Goal: Task Accomplishment & Management: Complete application form

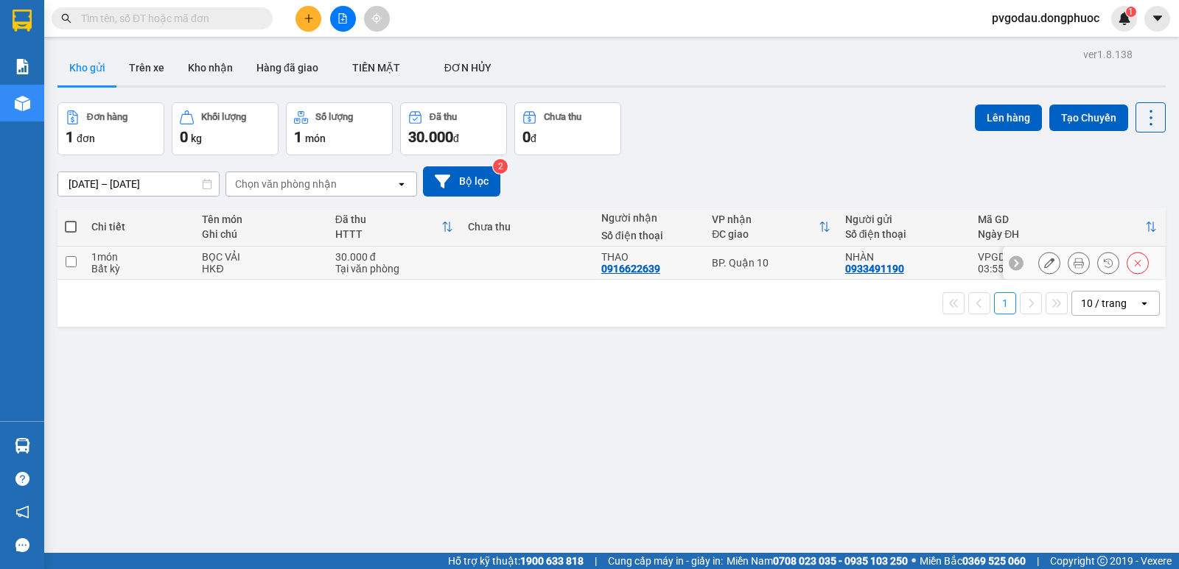
click at [787, 254] on td "BP. Quận 10" at bounding box center [770, 263] width 133 height 33
click at [729, 259] on div "BP. Quận 10" at bounding box center [771, 263] width 118 height 12
checkbox input "true"
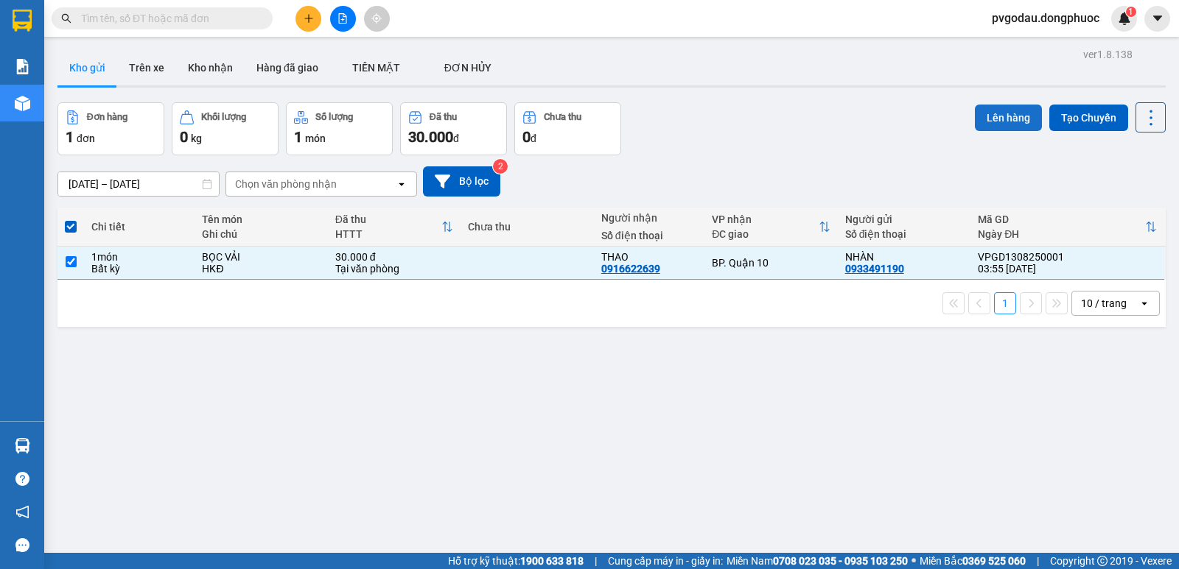
click at [988, 115] on button "Lên hàng" at bounding box center [1008, 118] width 67 height 27
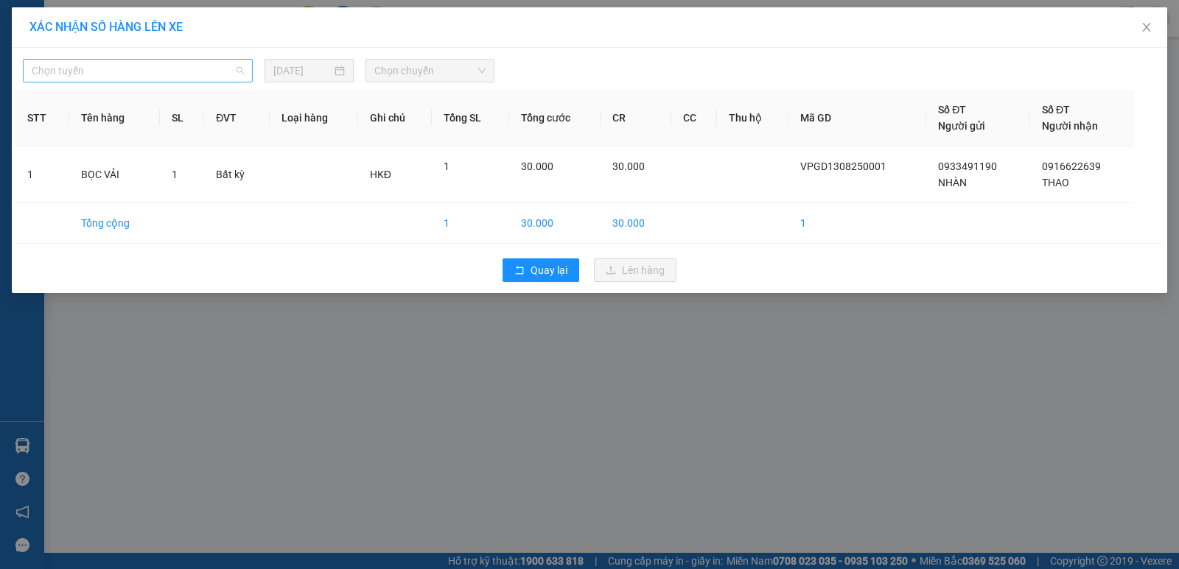
click at [87, 62] on span "Chọn tuyến" at bounding box center [138, 71] width 212 height 22
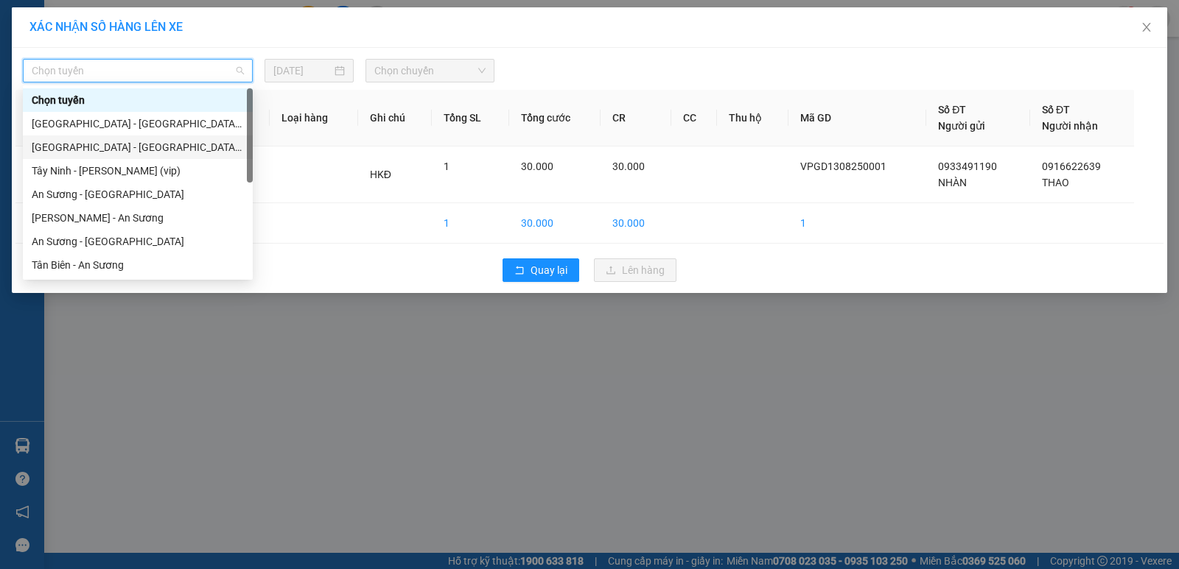
click at [128, 166] on div "Tây Ninh - [PERSON_NAME] (vip)" at bounding box center [138, 171] width 212 height 16
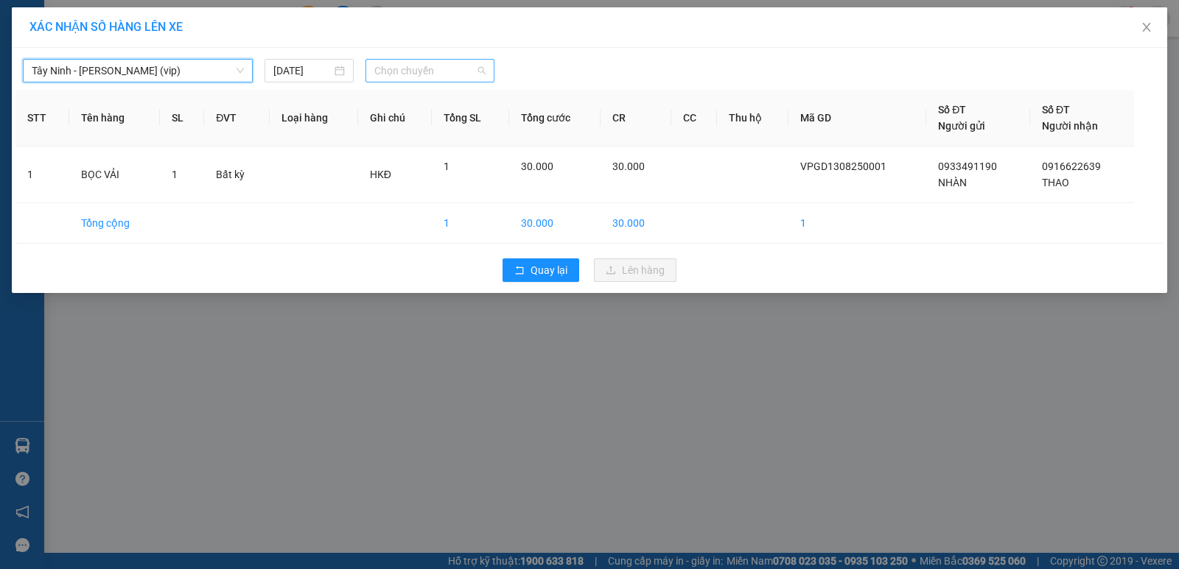
click at [444, 75] on span "Chọn chuyến" at bounding box center [429, 71] width 111 height 22
click at [461, 79] on span "Chọn chuyến" at bounding box center [429, 71] width 111 height 22
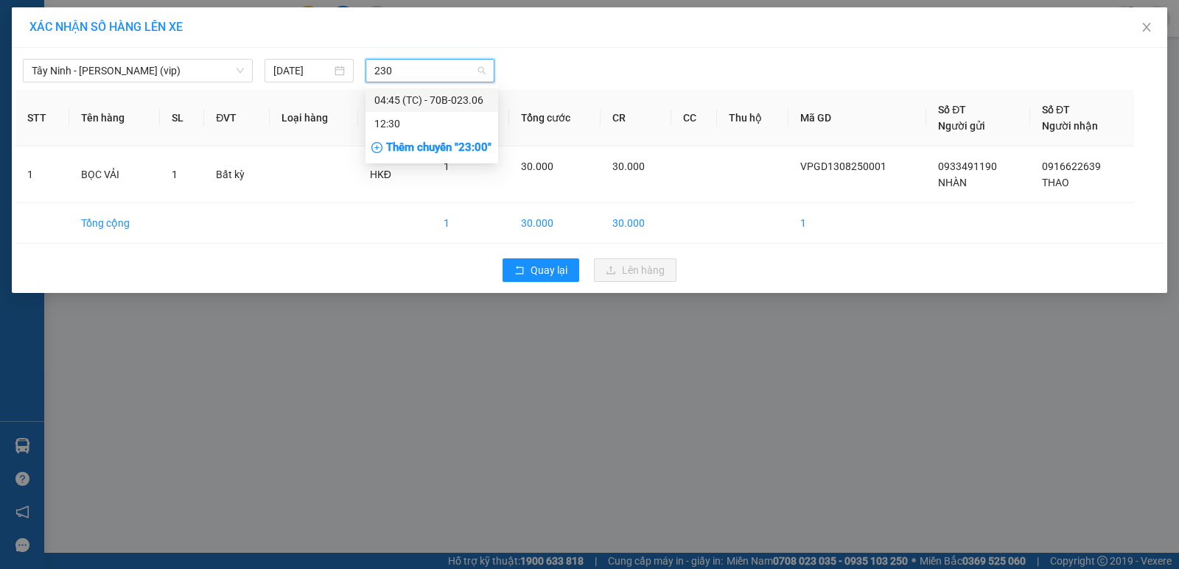
type input "2306"
click at [464, 96] on div "04:45 (TC) - 70B-023.06" at bounding box center [431, 100] width 115 height 16
drag, startPoint x: 464, startPoint y: 96, endPoint x: 470, endPoint y: 102, distance: 8.9
click at [464, 96] on div "Tây Ninh - [PERSON_NAME] (vip) [DATE] 2306 STT Tên hàng SL ĐVT Loại hàng Ghi ch…" at bounding box center [589, 170] width 1155 height 245
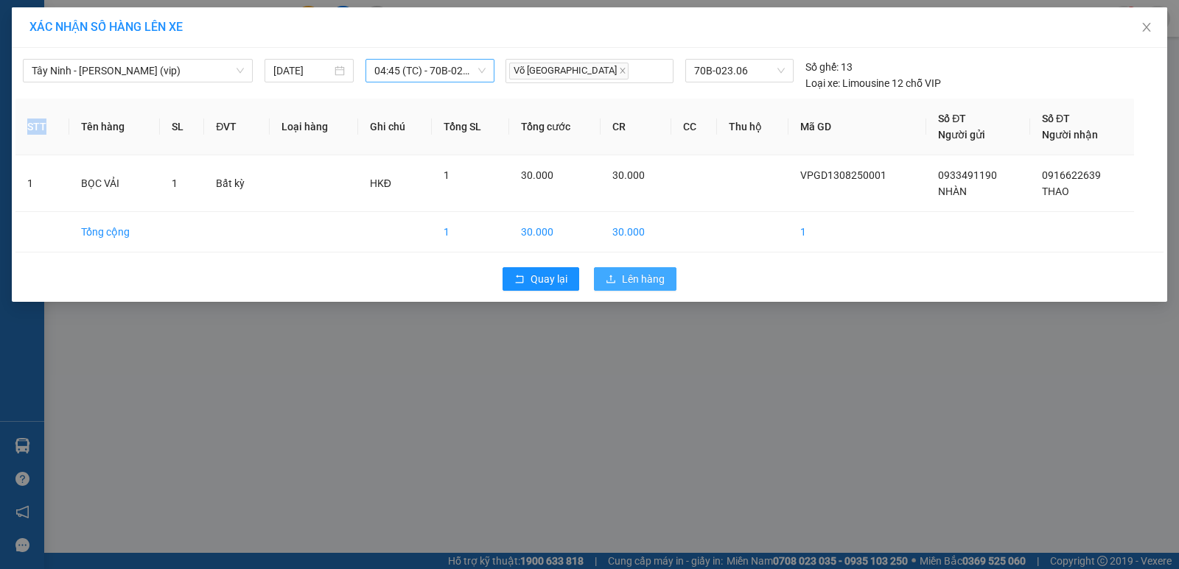
click at [611, 287] on button "Lên hàng" at bounding box center [635, 279] width 83 height 24
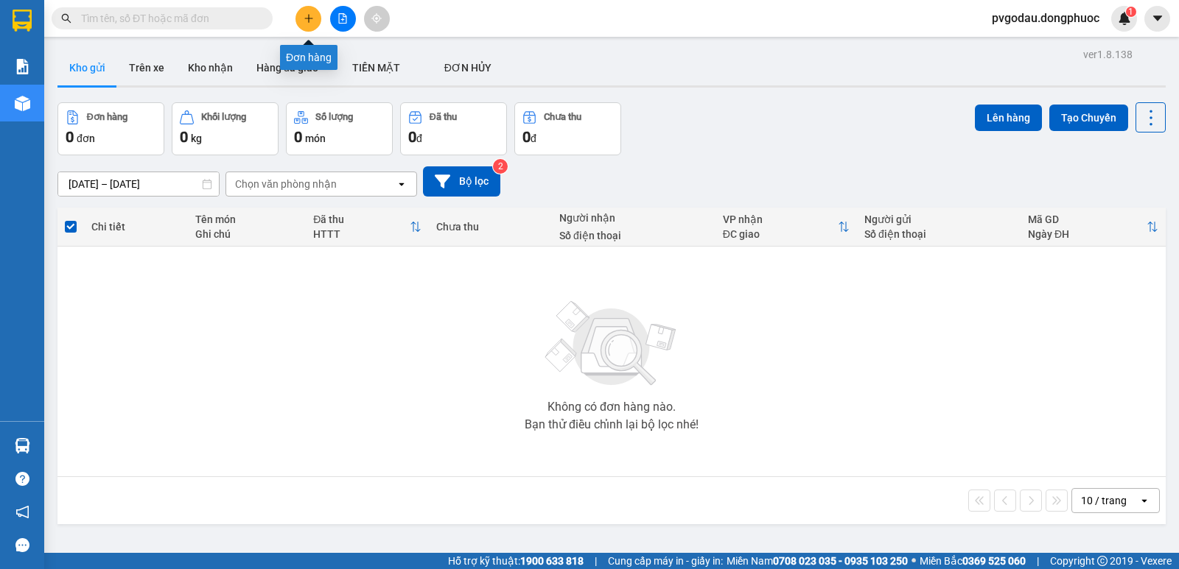
click at [306, 4] on div "Kết quả tìm kiếm ( 0 ) Bộ lọc No Data pvgodau.dongphuoc 1" at bounding box center [589, 18] width 1179 height 37
click at [306, 6] on div at bounding box center [342, 19] width 111 height 26
click at [310, 15] on icon "plus" at bounding box center [309, 18] width 10 height 10
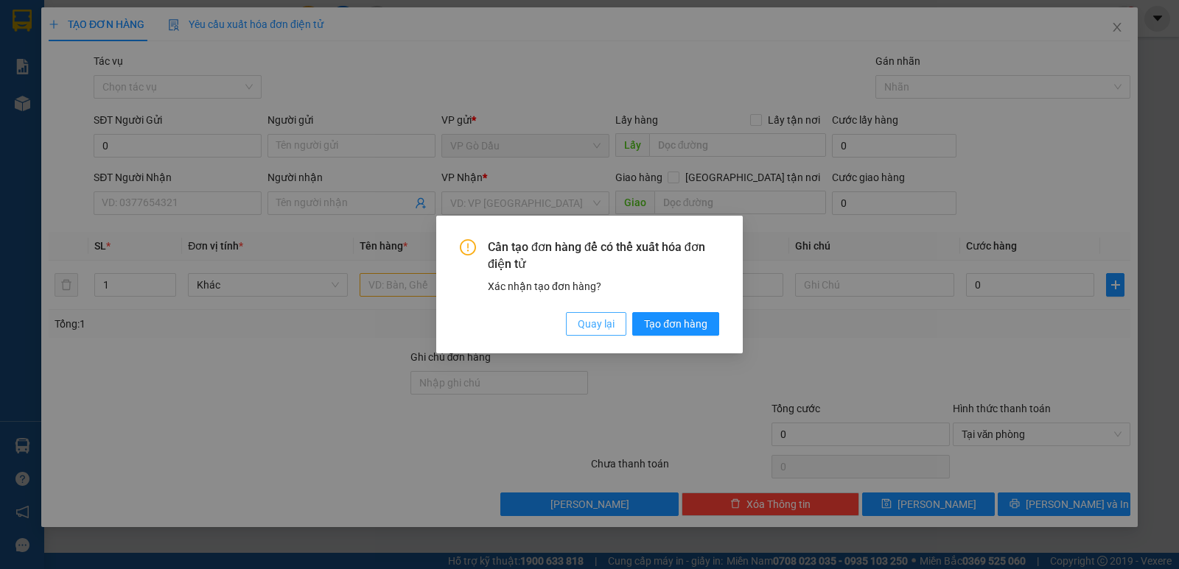
click at [578, 320] on span "Quay lại" at bounding box center [596, 324] width 37 height 16
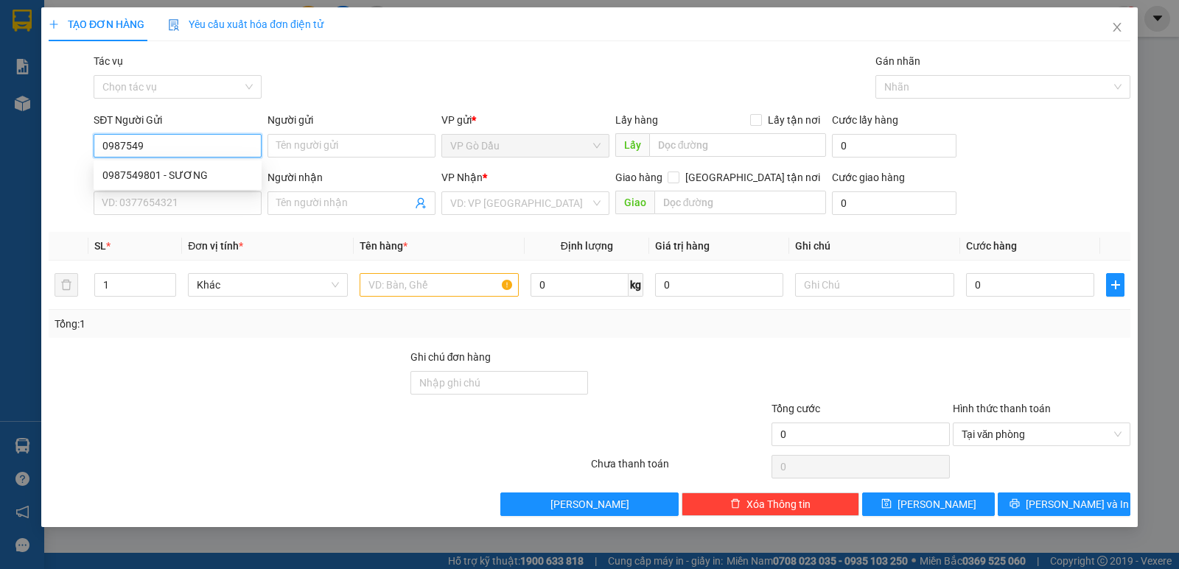
click at [175, 175] on div "0987549801 - SƯƠNG" at bounding box center [177, 175] width 150 height 16
type input "0987549801"
type input "SƯƠNG"
type input "0702173037"
type input "THƯ LÊ"
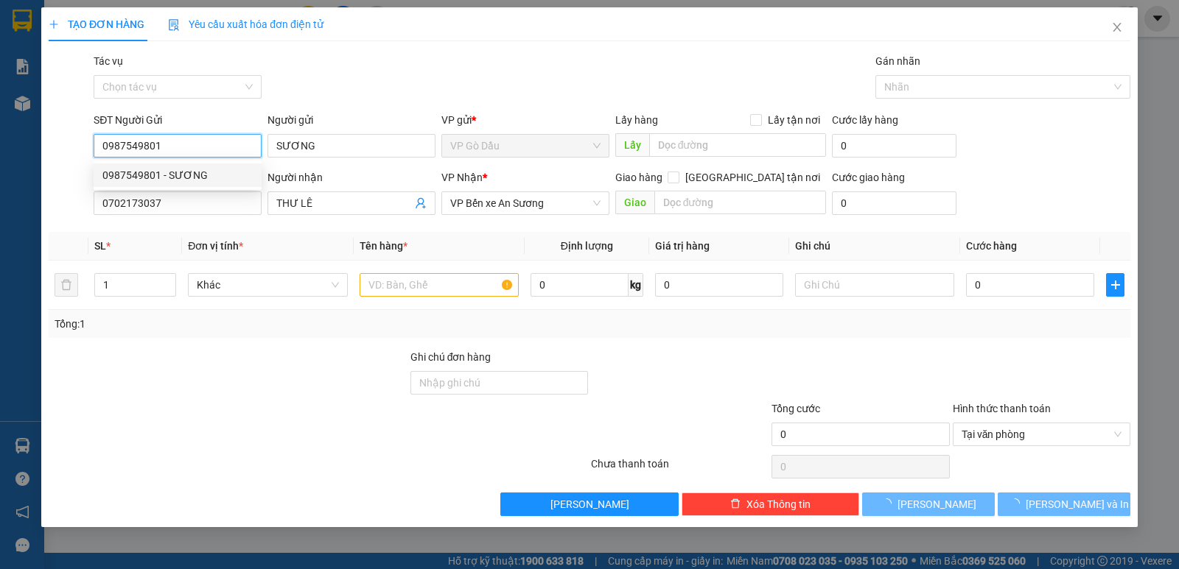
type input "25.000"
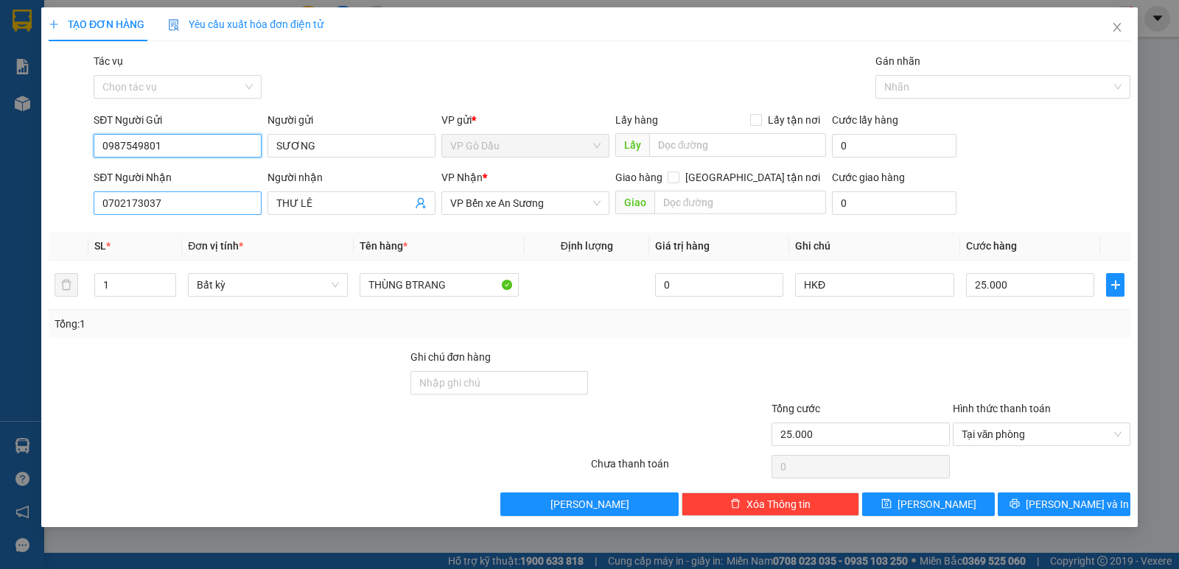
type input "0987549801"
click at [235, 201] on input "0702173037" at bounding box center [178, 204] width 168 height 24
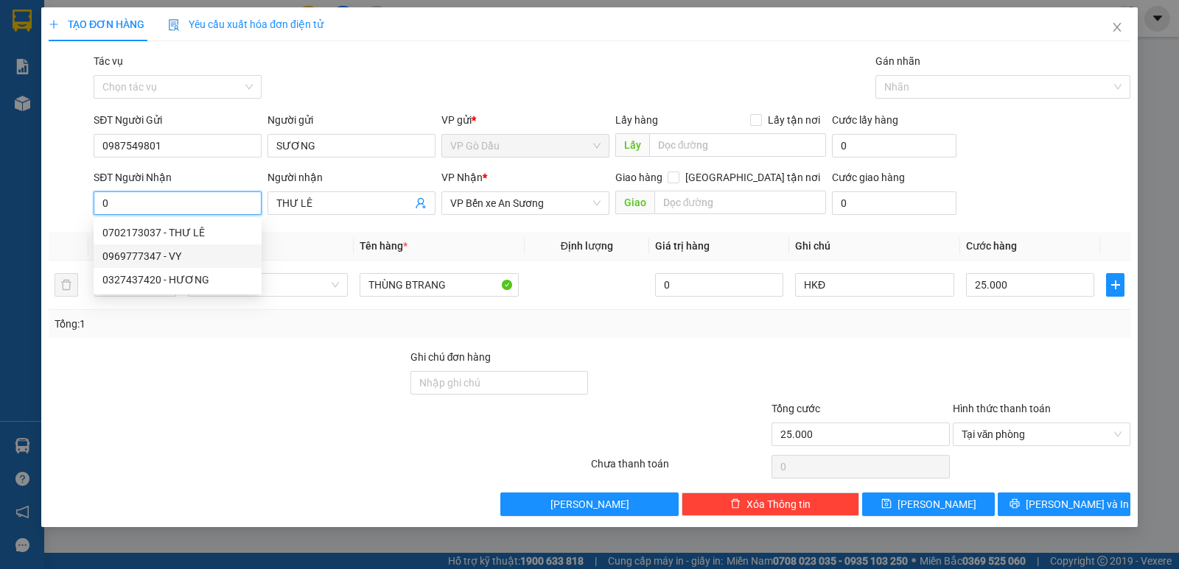
click at [149, 258] on div "0969777347 - VY" at bounding box center [177, 256] width 150 height 16
type input "0969777347"
type input "VY"
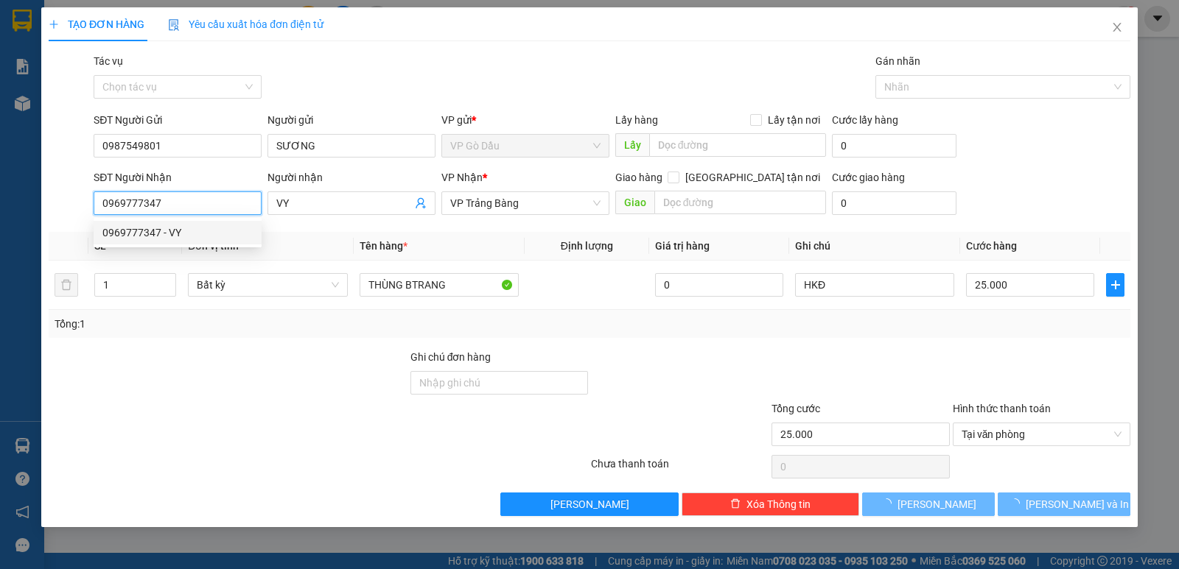
type input "20.000"
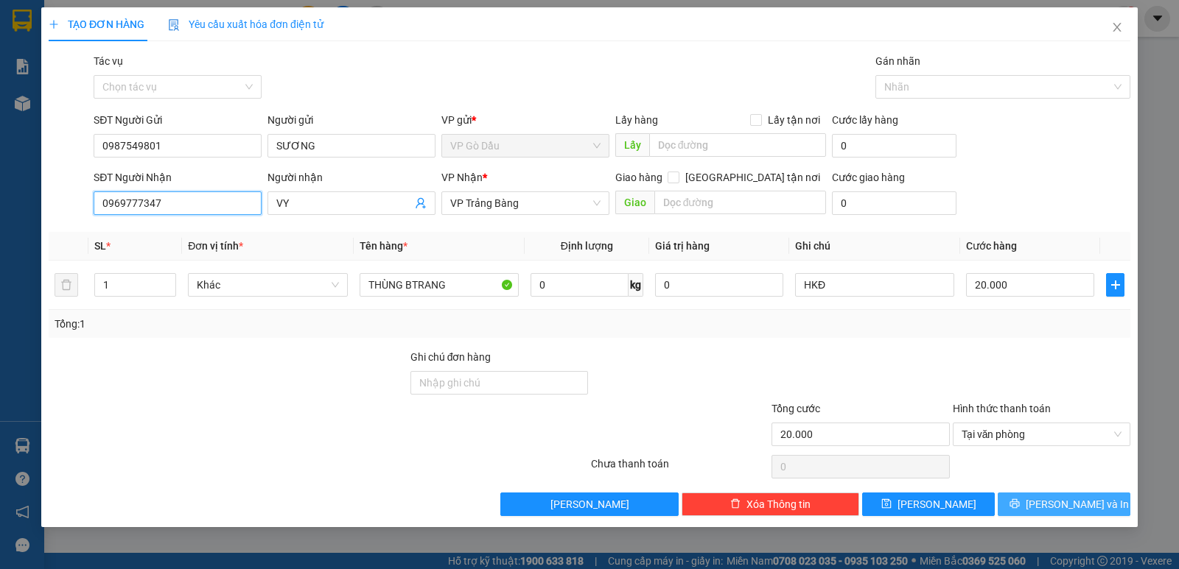
type input "0969777347"
click at [1017, 506] on button "[PERSON_NAME] và In" at bounding box center [1064, 505] width 133 height 24
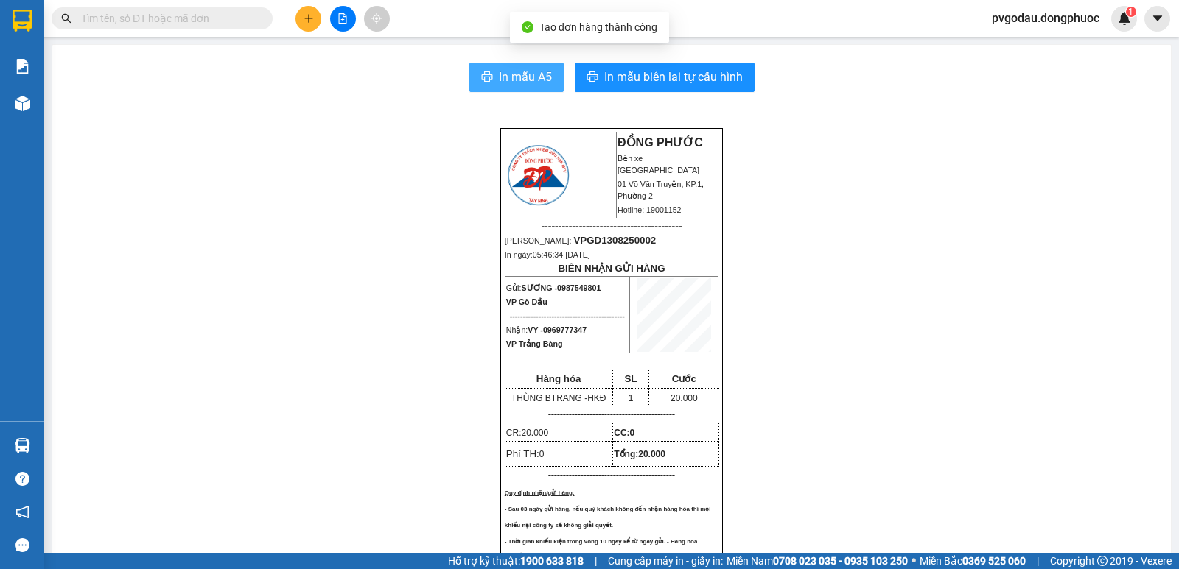
click at [527, 84] on span "In mẫu A5" at bounding box center [525, 77] width 53 height 18
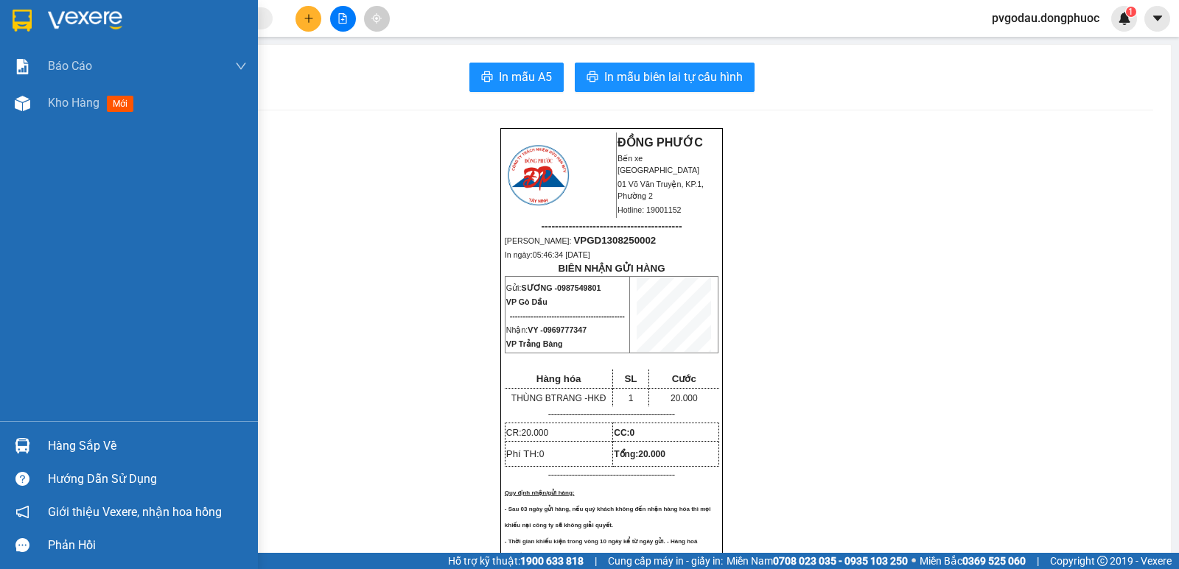
click at [27, 438] on div at bounding box center [23, 446] width 26 height 26
click at [27, 438] on div "Báo cáo Mẫu 1: Báo cáo dòng tiền theo nhân viên Mẫu 1: Báo cáo dòng tiền theo n…" at bounding box center [129, 284] width 258 height 569
click at [28, 438] on div at bounding box center [23, 446] width 26 height 26
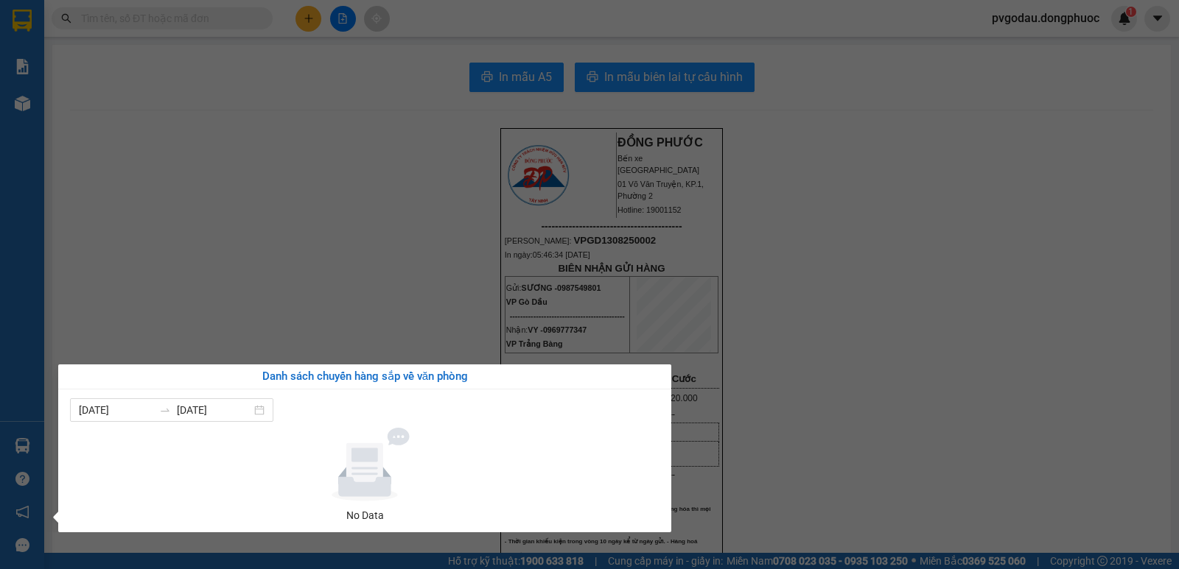
click at [29, 438] on div "Báo cáo Mẫu 1: Báo cáo dòng tiền theo nhân viên Mẫu 1: Báo cáo dòng tiền theo n…" at bounding box center [22, 284] width 44 height 569
click at [29, 438] on div at bounding box center [23, 446] width 26 height 26
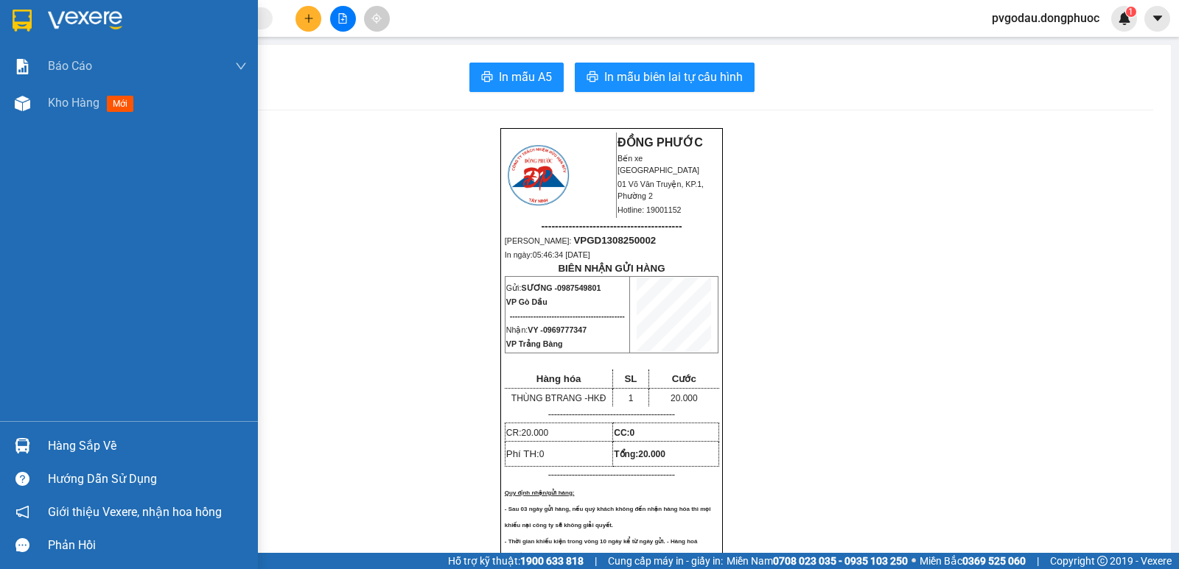
click at [26, 441] on div "Báo cáo Mẫu 1: Báo cáo dòng tiền theo nhân viên Mẫu 1: Báo cáo dòng tiền theo n…" at bounding box center [129, 284] width 258 height 569
click at [29, 445] on img at bounding box center [22, 445] width 15 height 15
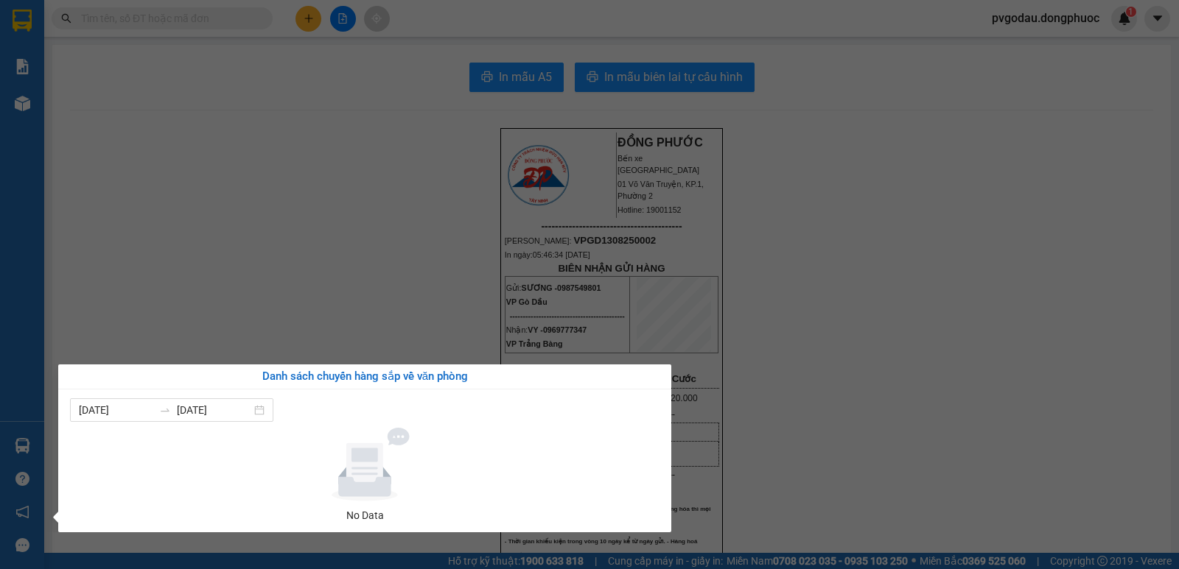
click at [290, 192] on section "Kết quả tìm kiếm ( 0 ) Bộ lọc No Data pvgodau.dongphuoc 1 Báo cáo Mẫu 1: Báo cá…" at bounding box center [589, 284] width 1179 height 569
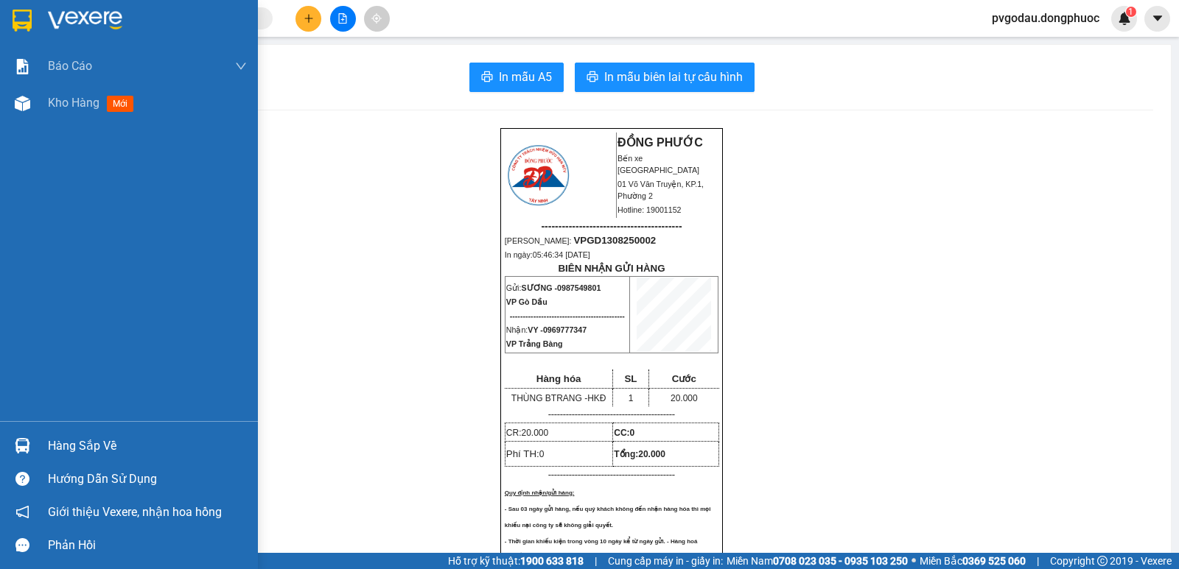
click at [28, 451] on img at bounding box center [22, 445] width 15 height 15
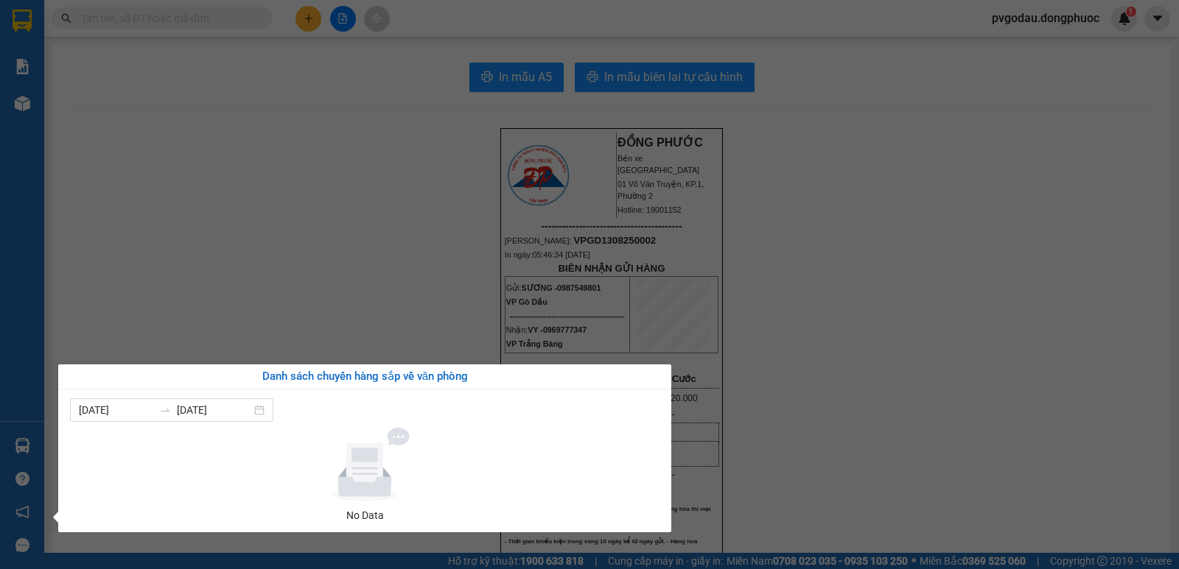
click at [155, 248] on section "Kết quả tìm kiếm ( 0 ) Bộ lọc No Data pvgodau.dongphuoc 1 Báo cáo Mẫu 1: Báo cá…" at bounding box center [589, 284] width 1179 height 569
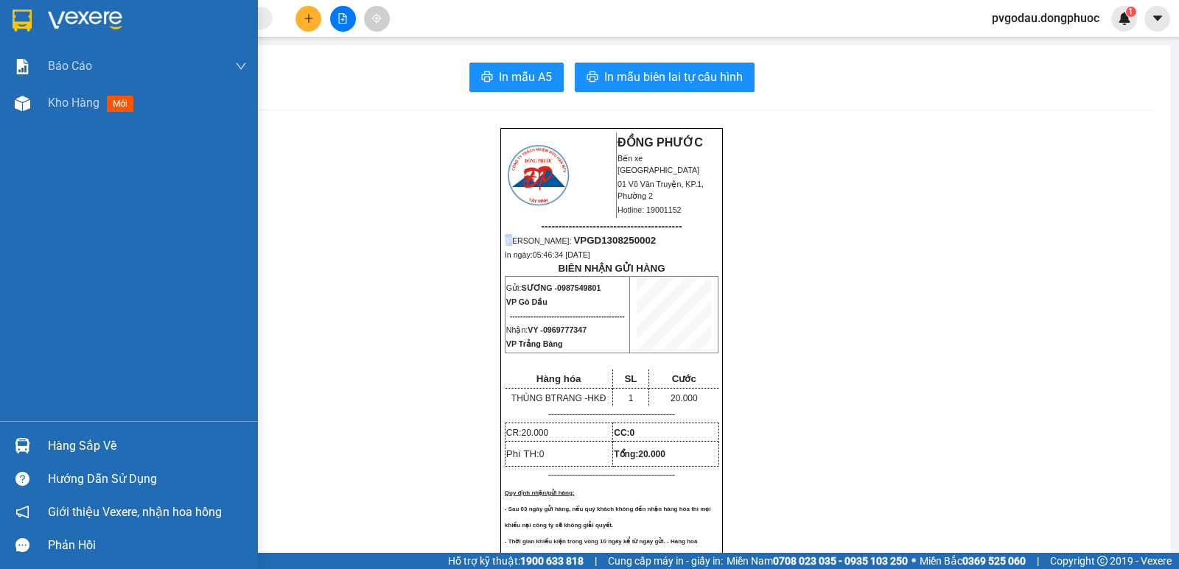
click at [57, 441] on div "Hàng sắp về" at bounding box center [147, 446] width 199 height 22
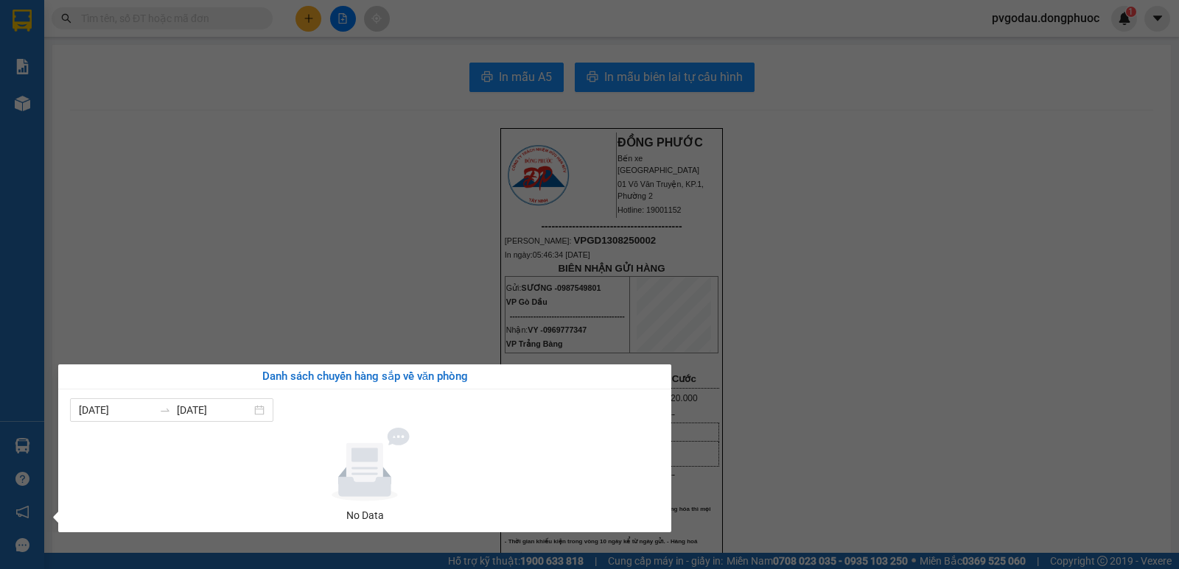
click at [332, 226] on section "Kết quả tìm kiếm ( 0 ) Bộ lọc No Data pvgodau.dongphuoc 1 Báo cáo Mẫu 1: Báo cá…" at bounding box center [589, 284] width 1179 height 569
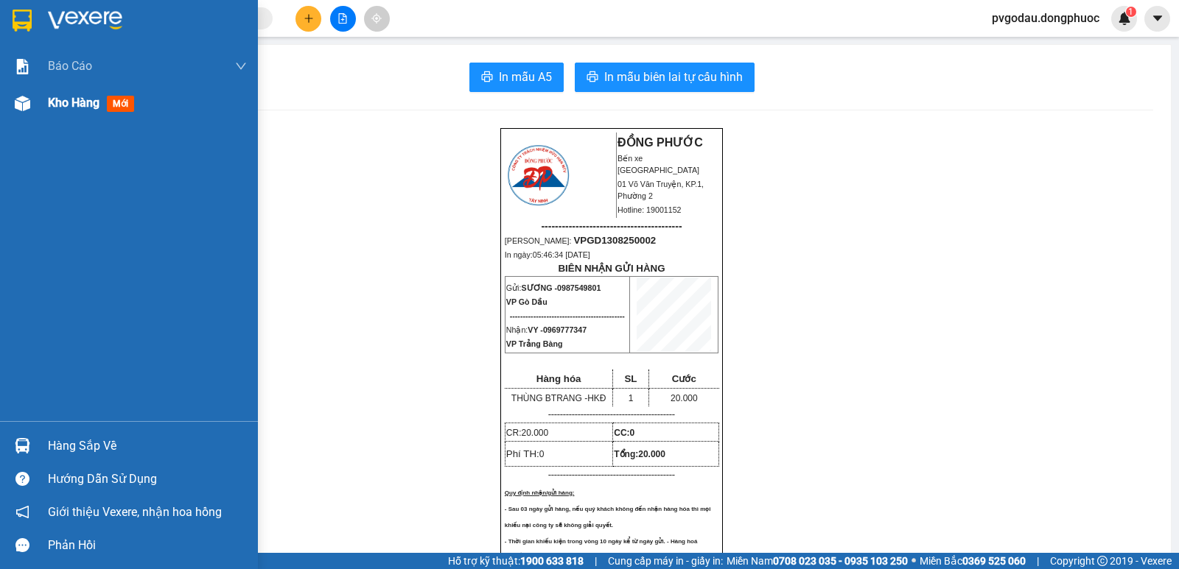
click at [88, 117] on div "Kho hàng mới" at bounding box center [147, 103] width 199 height 37
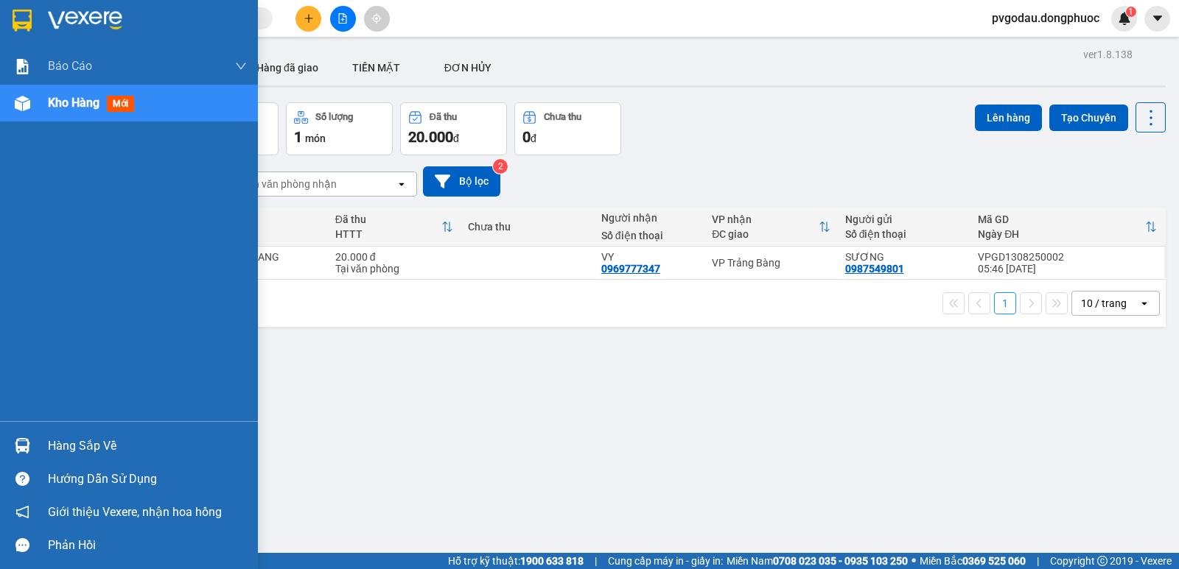
click at [34, 436] on div at bounding box center [23, 446] width 26 height 26
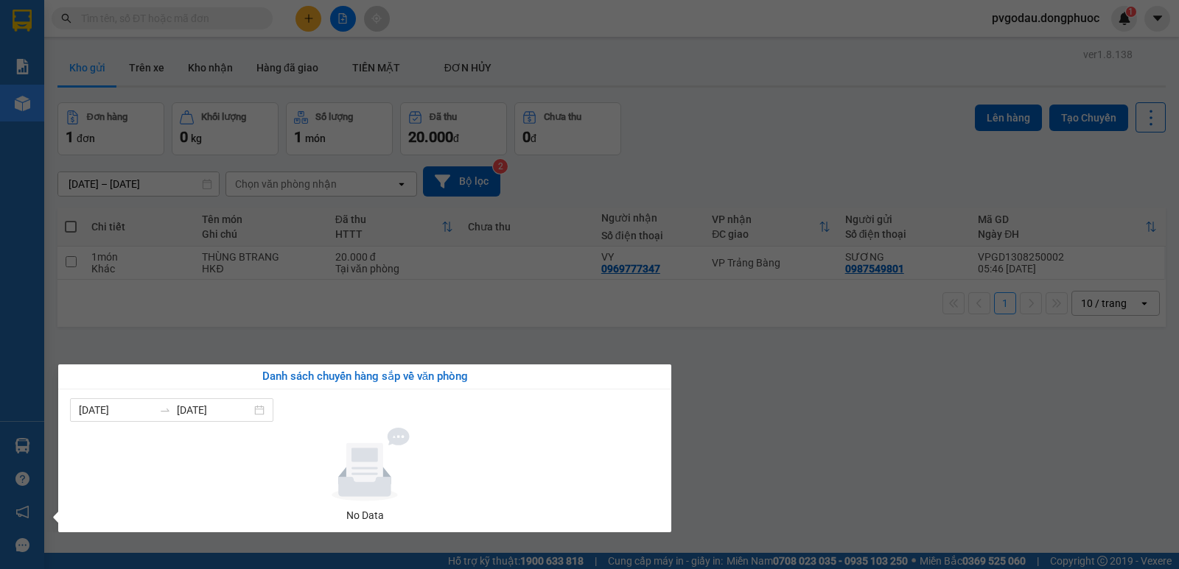
drag, startPoint x: 970, startPoint y: 362, endPoint x: 905, endPoint y: 323, distance: 75.1
click at [970, 361] on section "Kết quả tìm kiếm ( 0 ) Bộ lọc No Data pvgodau.dongphuoc 1 Báo cáo Mẫu 1: Báo cá…" at bounding box center [589, 284] width 1179 height 569
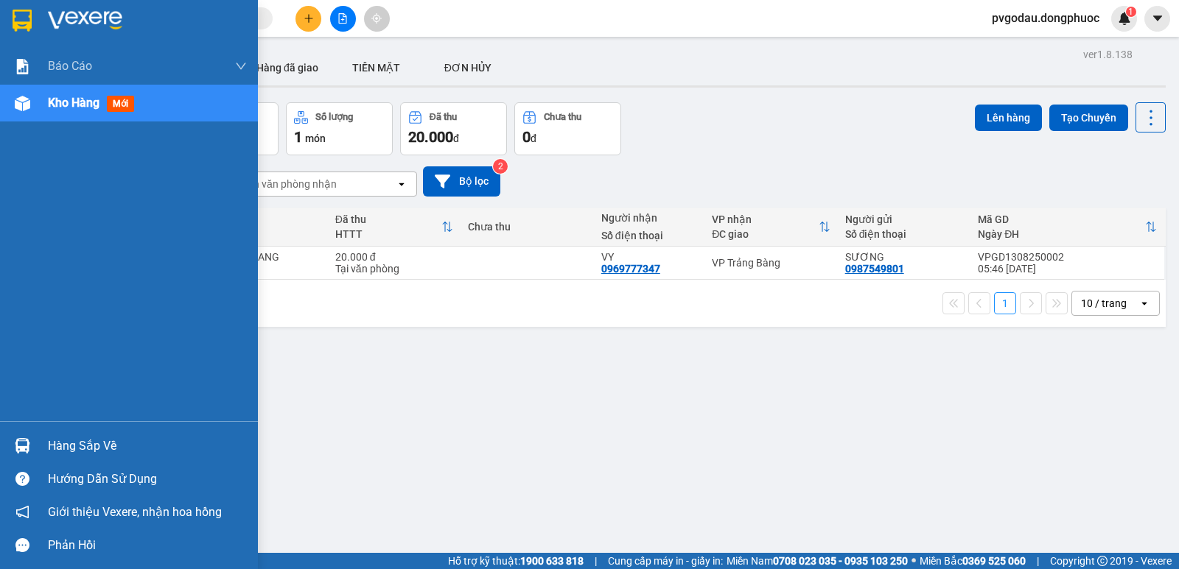
click at [57, 446] on div "Hàng sắp về" at bounding box center [147, 446] width 199 height 22
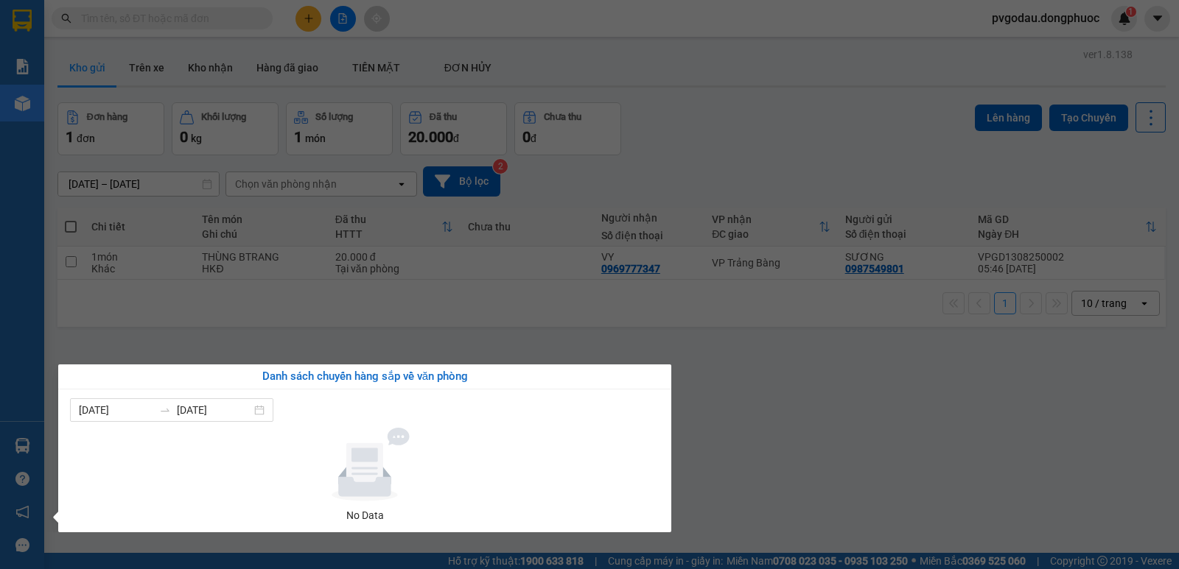
click at [18, 456] on div "Báo cáo Mẫu 1: Báo cáo dòng tiền theo nhân viên Mẫu 1: Báo cáo dòng tiền theo n…" at bounding box center [22, 284] width 44 height 569
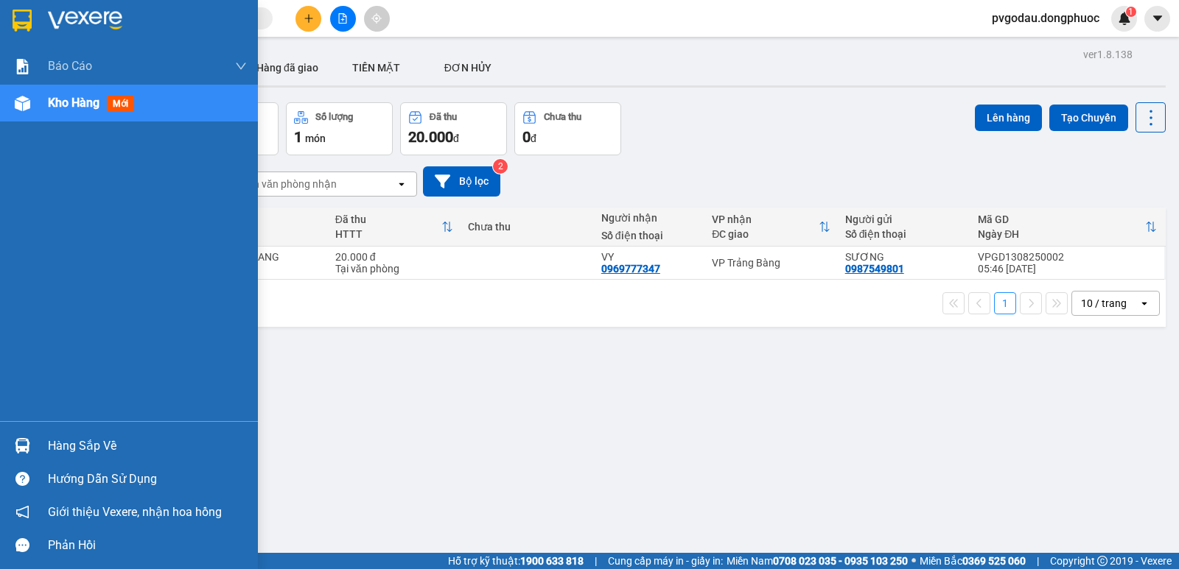
click at [21, 450] on img at bounding box center [22, 445] width 15 height 15
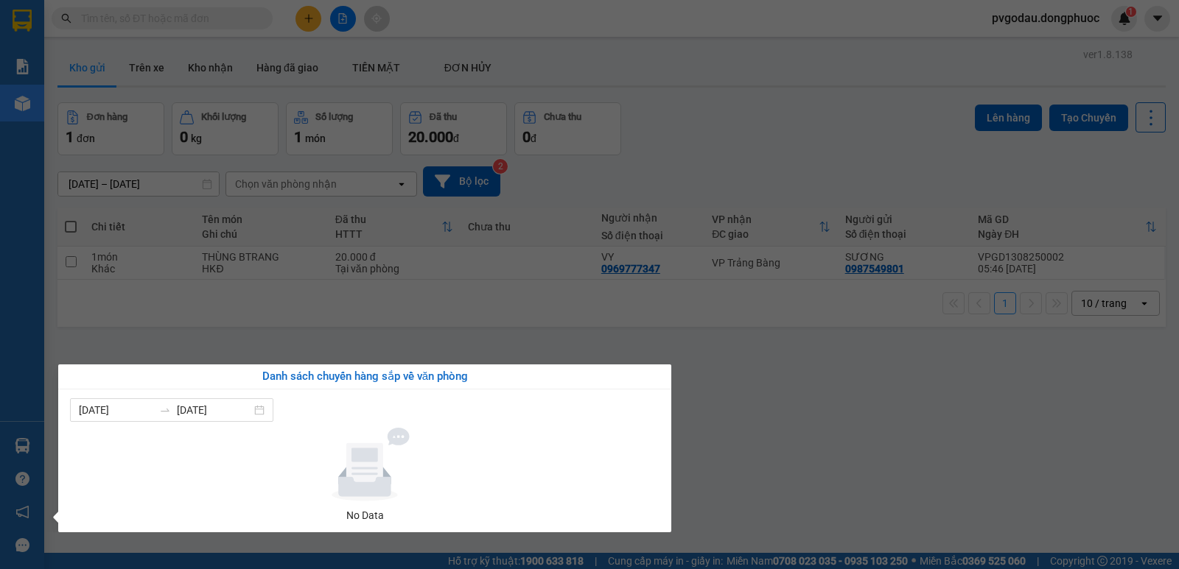
click at [21, 450] on div "Báo cáo Mẫu 1: Báo cáo dòng tiền theo nhân viên Mẫu 1: Báo cáo dòng tiền theo n…" at bounding box center [22, 284] width 44 height 569
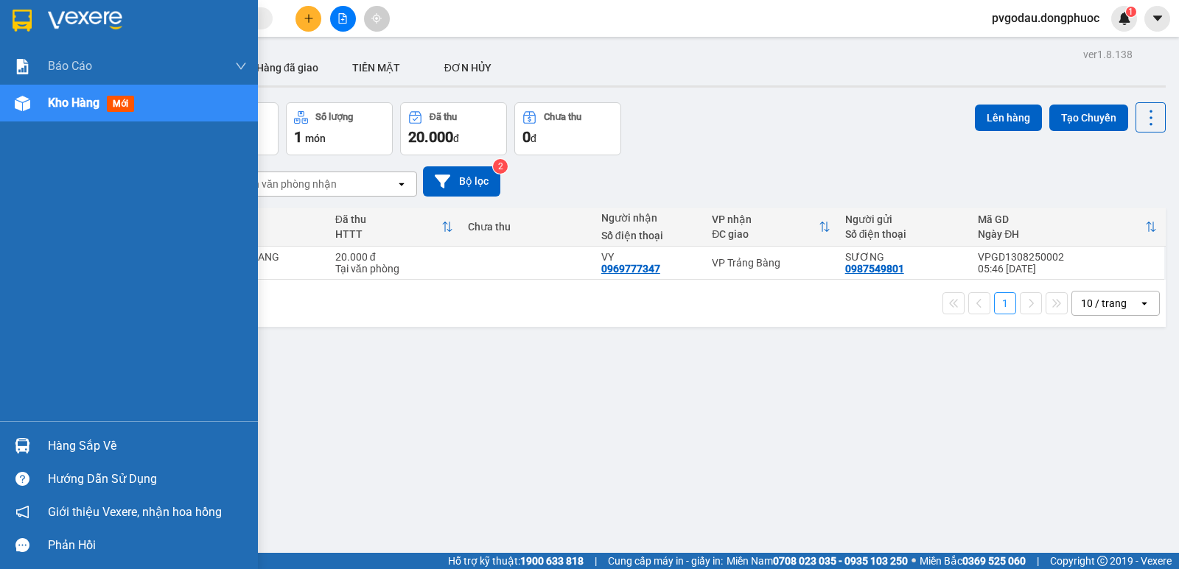
click at [21, 450] on img at bounding box center [22, 445] width 15 height 15
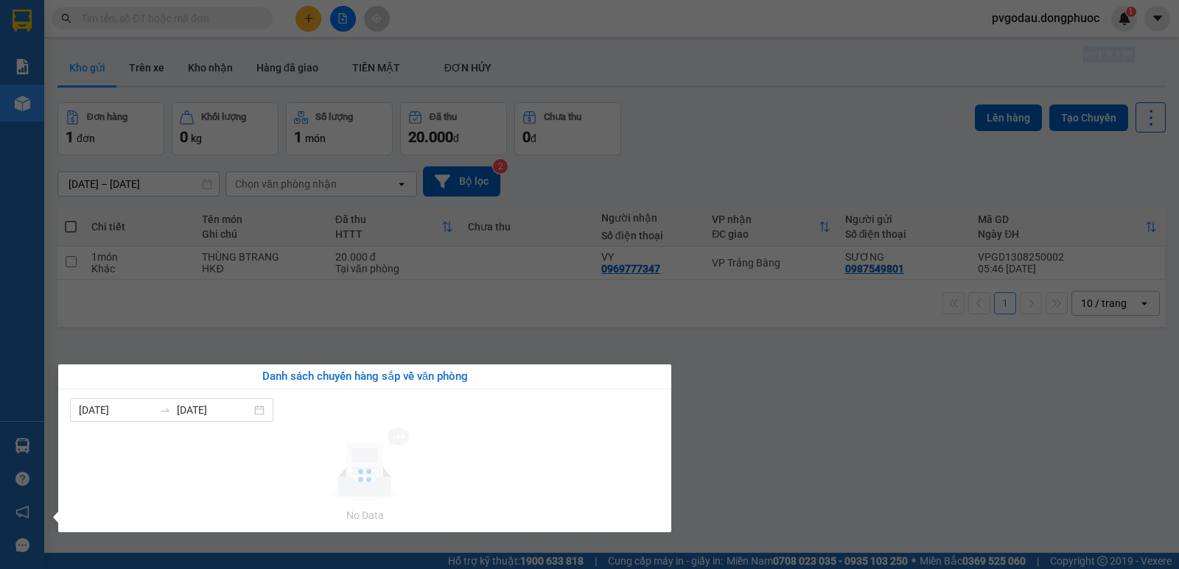
click at [21, 450] on div "Báo cáo Mẫu 1: Báo cáo dòng tiền theo nhân viên Mẫu 1: Báo cáo dòng tiền theo n…" at bounding box center [22, 284] width 44 height 569
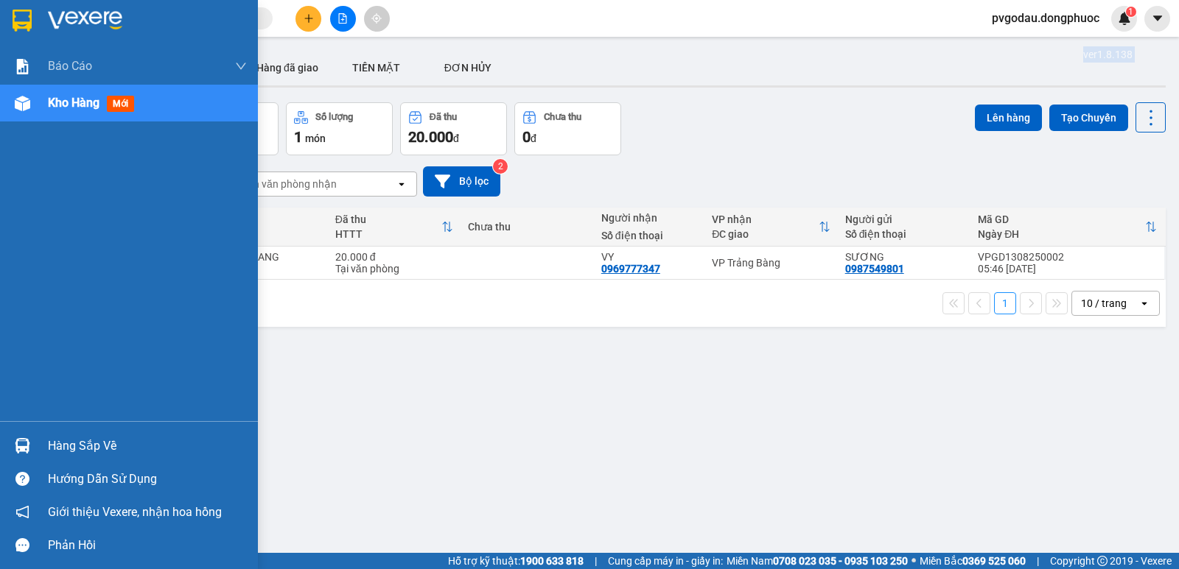
click at [21, 450] on img at bounding box center [22, 445] width 15 height 15
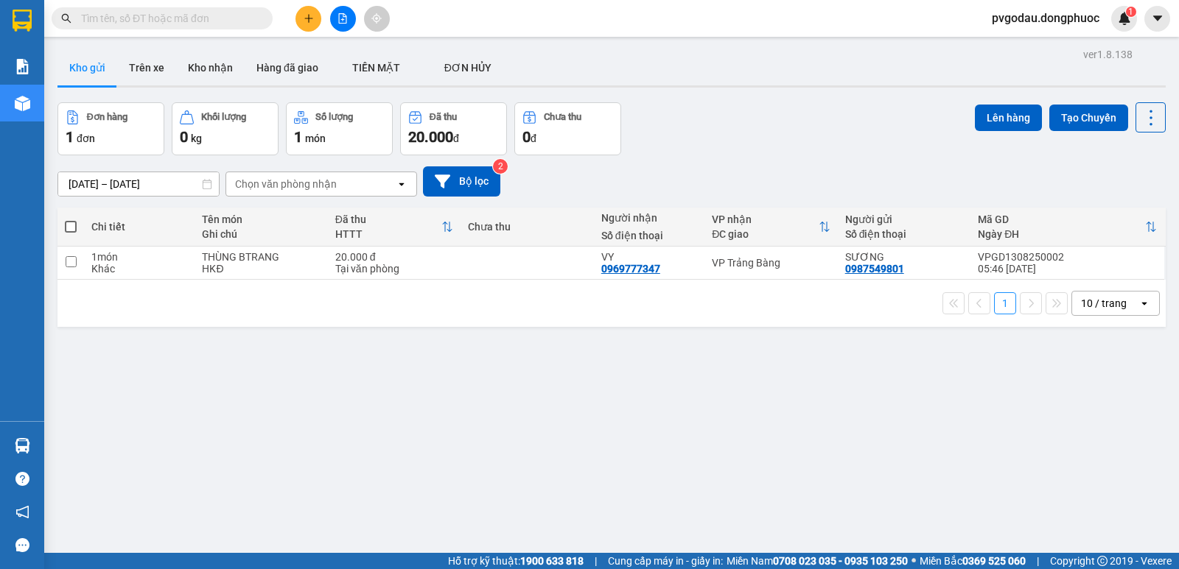
click at [940, 458] on section "Kết quả tìm kiếm ( 0 ) Bộ lọc No Data pvgodau.dongphuoc 1 Báo cáo Mẫu 1: Báo cá…" at bounding box center [589, 284] width 1179 height 569
click at [338, 21] on icon "file-add" at bounding box center [342, 18] width 10 height 10
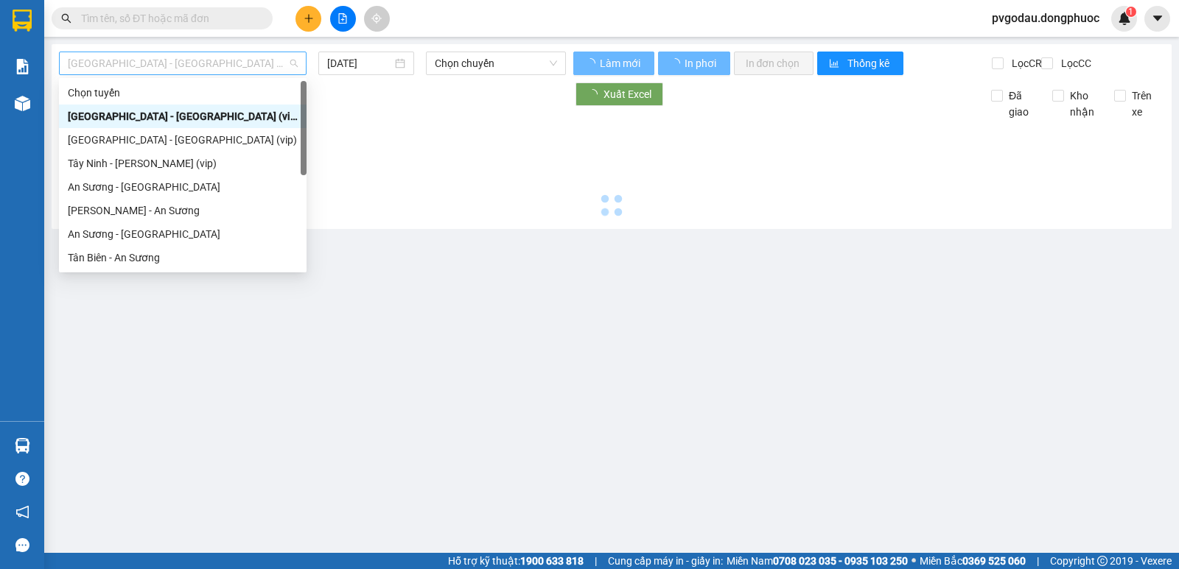
click at [220, 66] on span "[GEOGRAPHIC_DATA] - [GEOGRAPHIC_DATA] (vip)" at bounding box center [183, 63] width 230 height 22
type input "[DATE]"
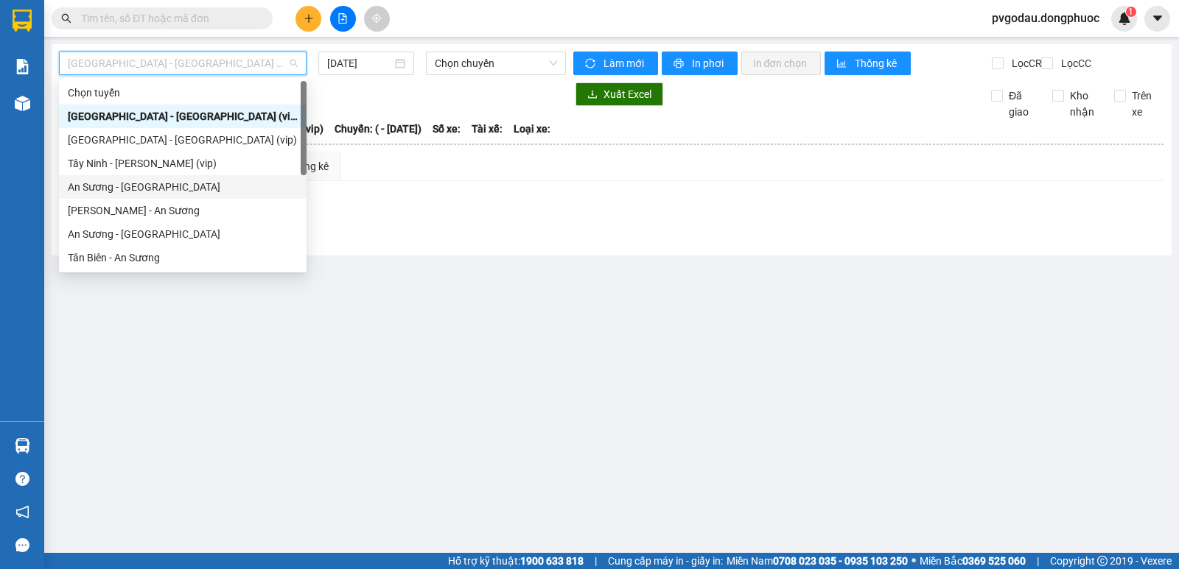
scroll to position [212, 0]
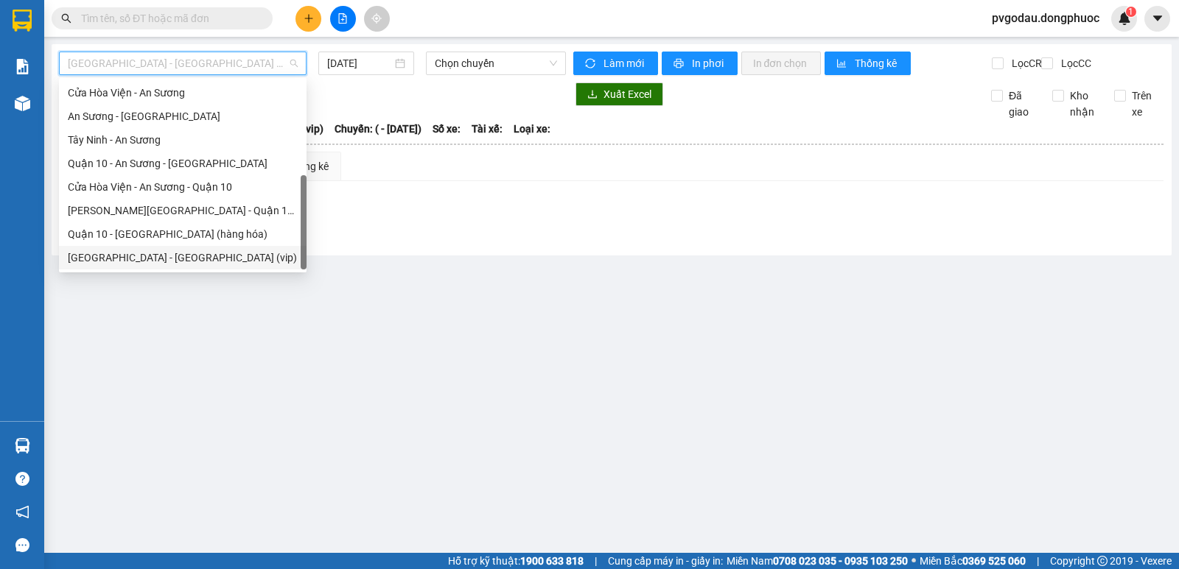
click at [191, 256] on div "[GEOGRAPHIC_DATA] - [GEOGRAPHIC_DATA] (vip)" at bounding box center [183, 258] width 230 height 16
type input "[DATE]"
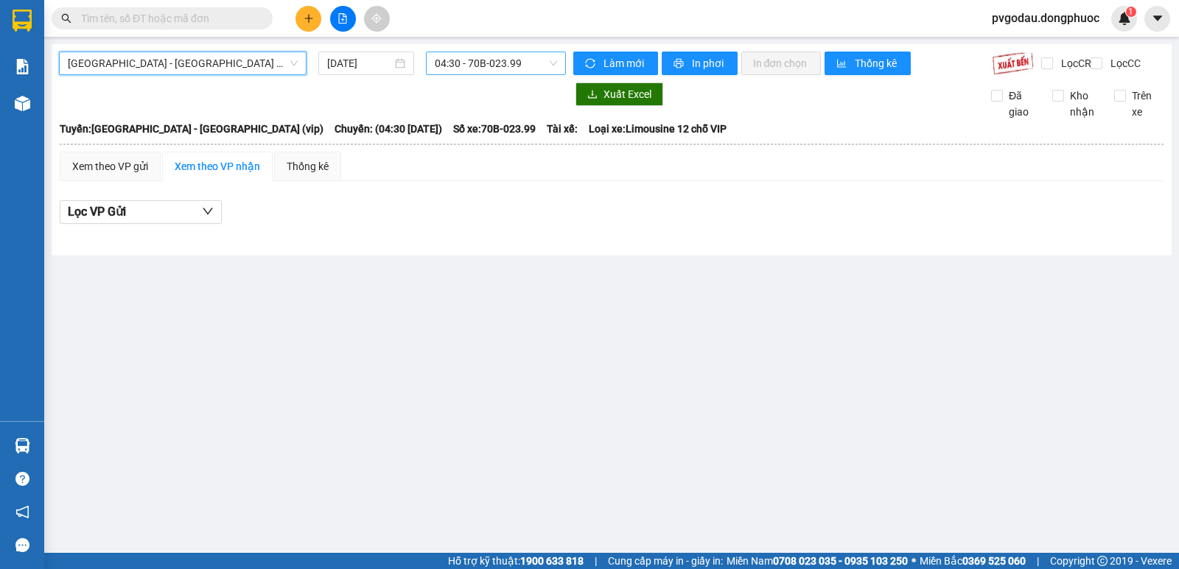
click at [468, 64] on span "04:30 - 70B-023.99" at bounding box center [496, 63] width 122 height 22
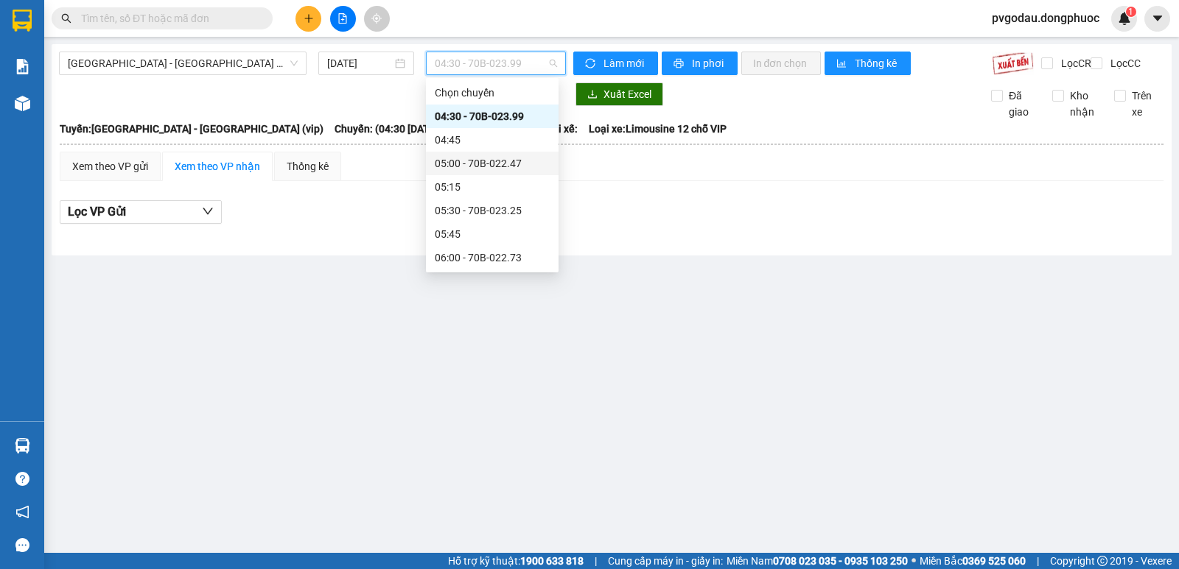
click at [484, 159] on div "05:00 - 70B-022.47" at bounding box center [492, 163] width 115 height 16
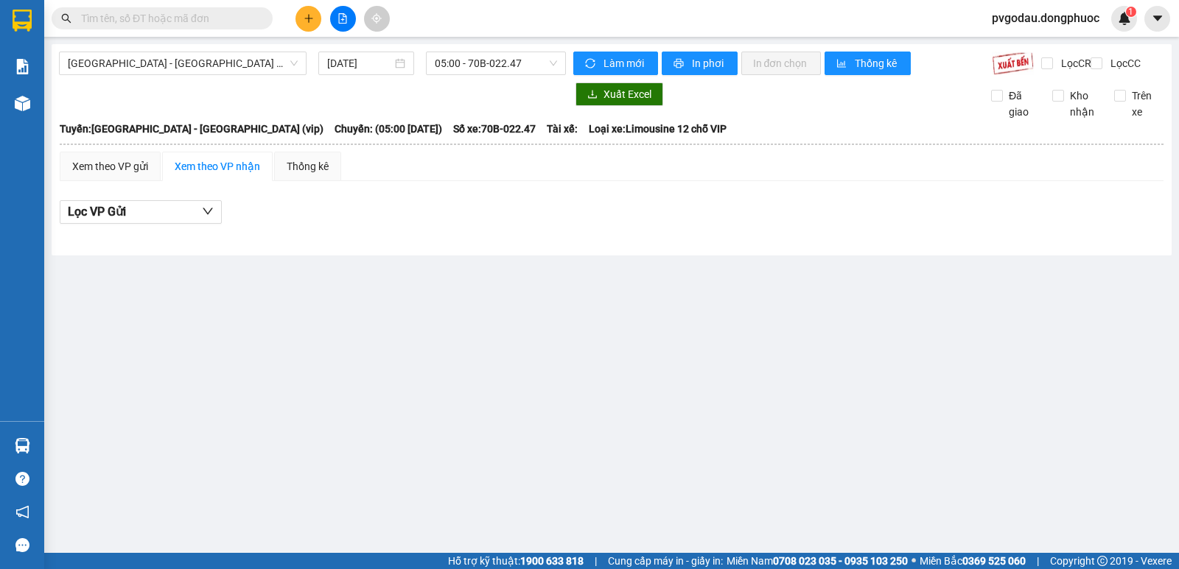
click at [519, 49] on div "[GEOGRAPHIC_DATA] - [GEOGRAPHIC_DATA] (vip) [DATE] 05:00 - 70B-022.47 Làm mới I…" at bounding box center [612, 149] width 1120 height 211
click at [511, 63] on span "05:00 - 70B-022.47" at bounding box center [496, 63] width 122 height 22
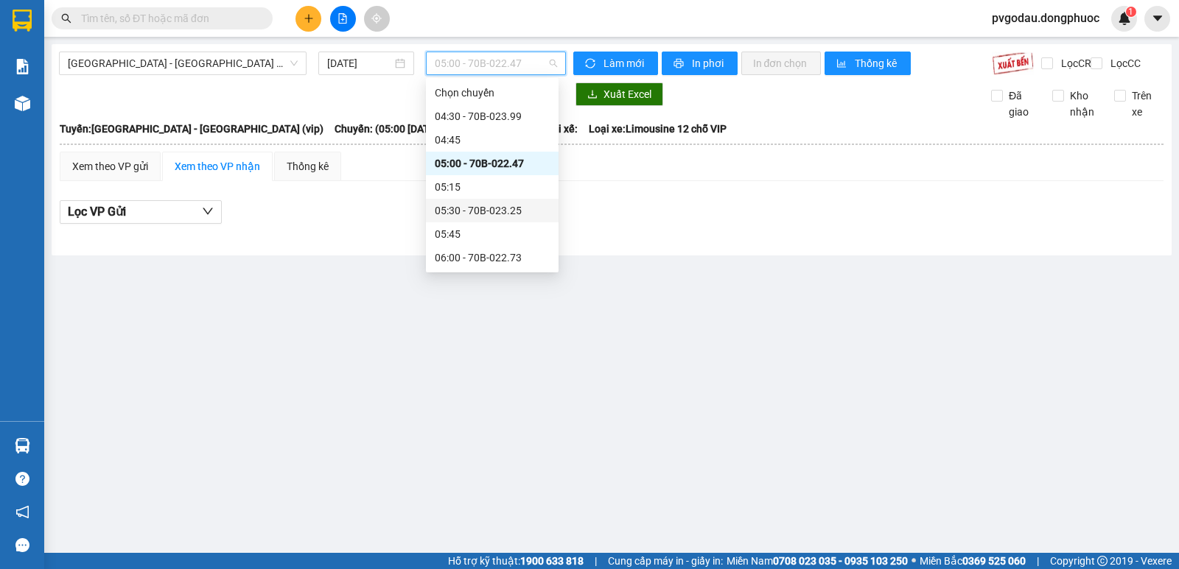
click at [466, 208] on div "05:30 - 70B-023.25" at bounding box center [492, 211] width 115 height 16
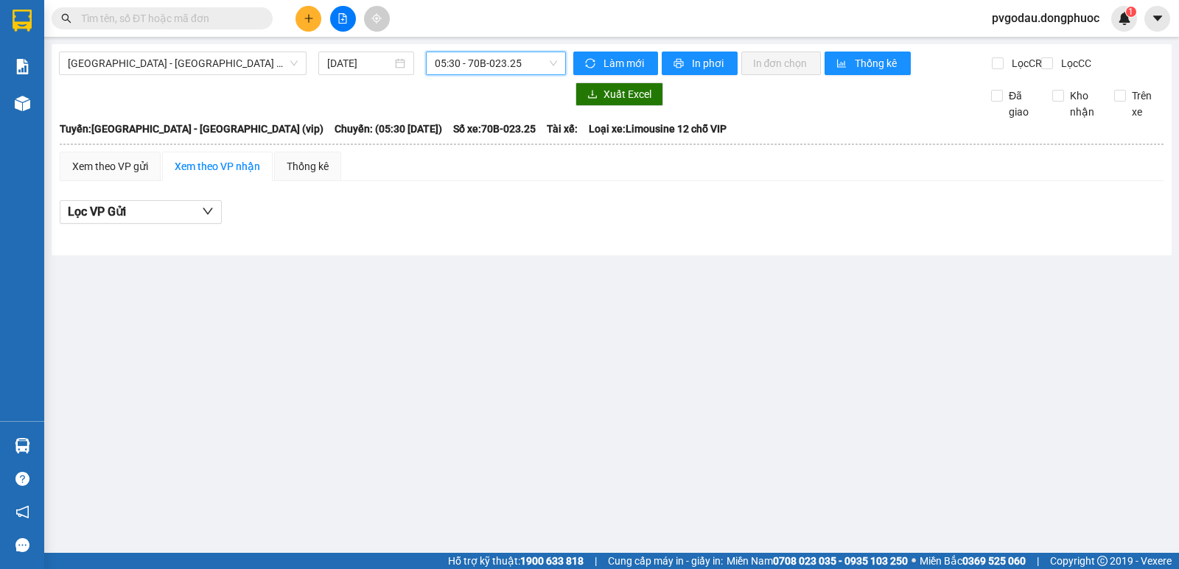
click at [497, 69] on span "05:30 - 70B-023.25" at bounding box center [496, 63] width 122 height 22
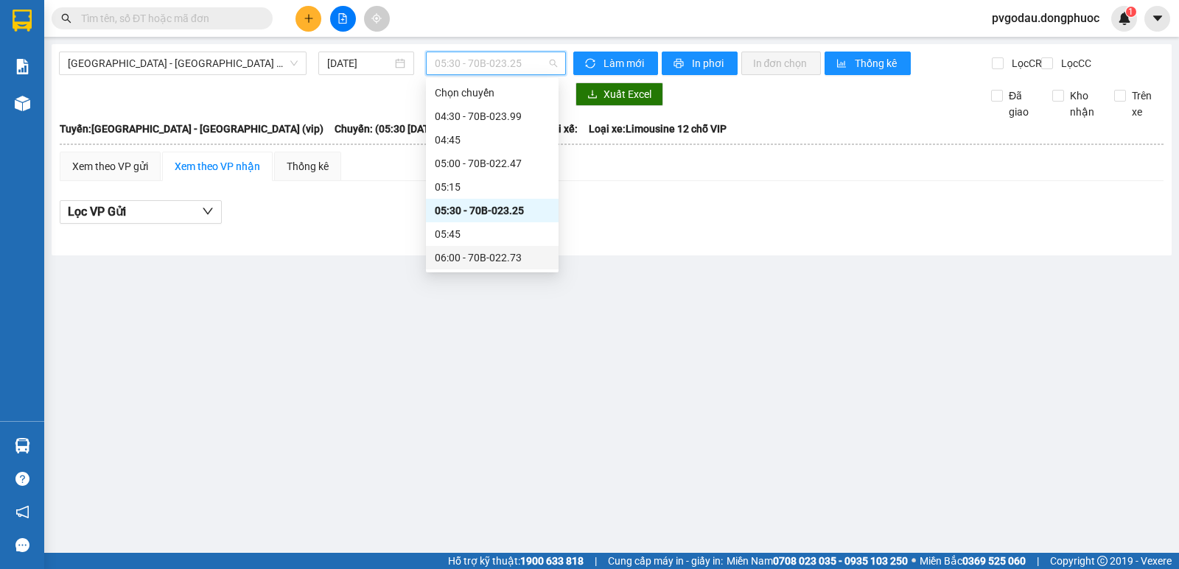
click at [481, 250] on div "06:00 - 70B-022.73" at bounding box center [492, 258] width 115 height 16
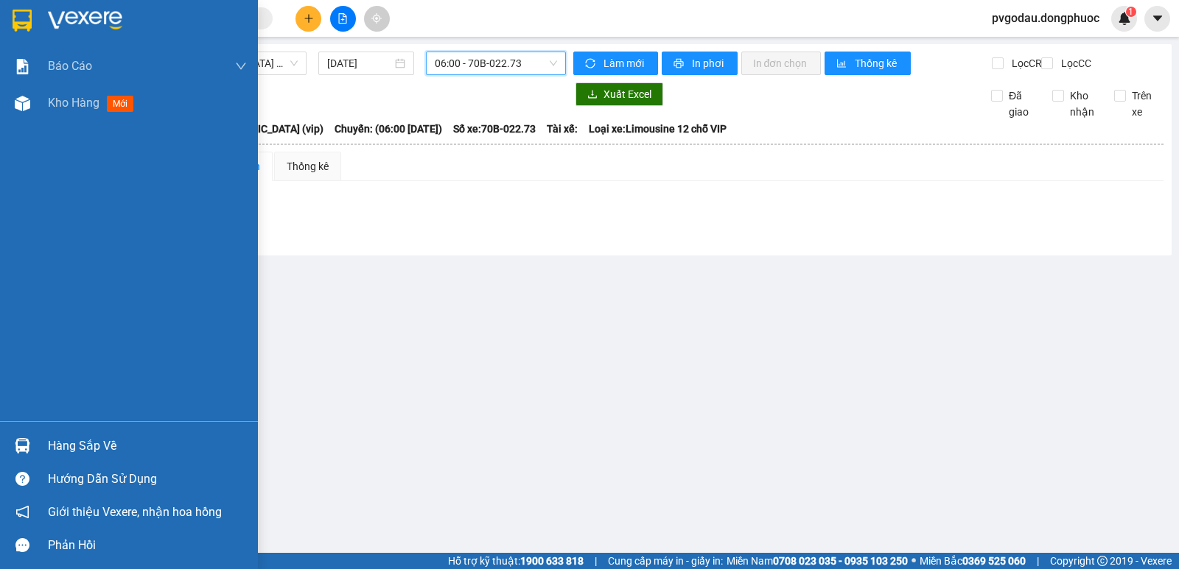
click at [60, 433] on div "Hàng sắp về" at bounding box center [129, 446] width 258 height 33
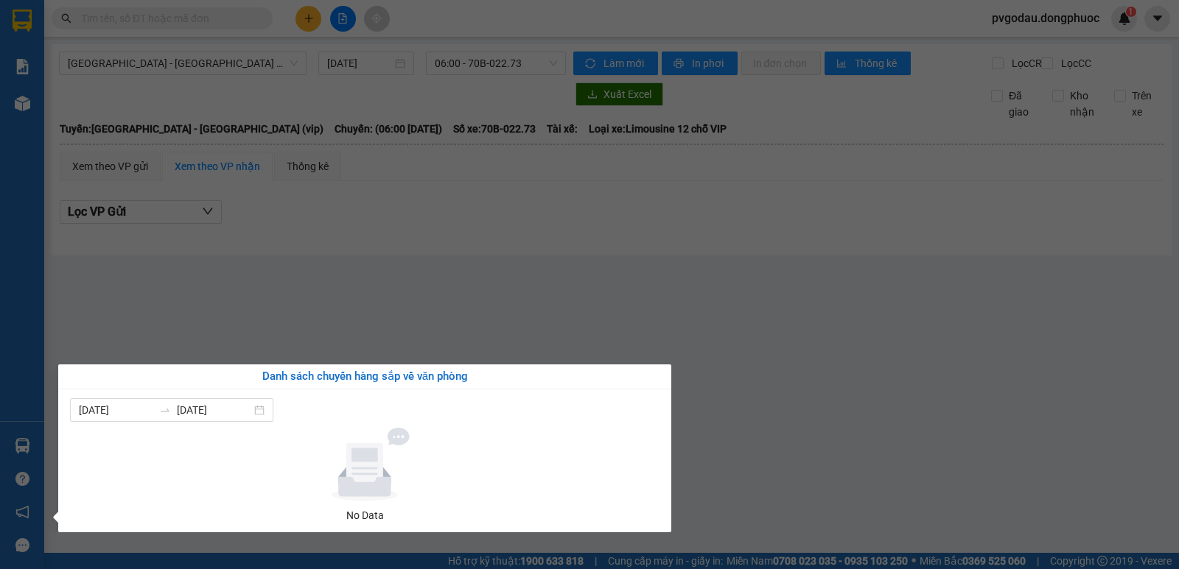
click at [315, 268] on section "Kết quả tìm kiếm ( 0 ) Bộ lọc No Data pvgodau.dongphuoc 1 Báo cáo Mẫu 1: Báo cá…" at bounding box center [589, 284] width 1179 height 569
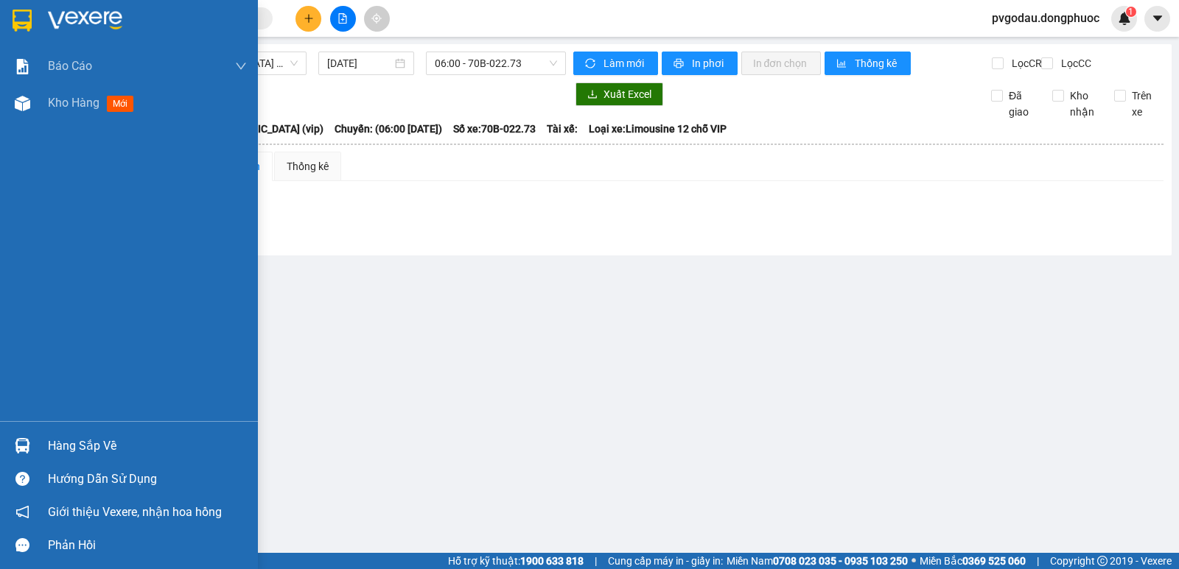
click at [38, 427] on div "Hàng sắp về Hướng dẫn sử dụng Giới thiệu Vexere, nhận hoa hồng Phản hồi" at bounding box center [129, 491] width 258 height 141
click at [37, 442] on div "Hàng sắp về" at bounding box center [129, 446] width 258 height 33
click at [42, 441] on div "Báo cáo Mẫu 1: Báo cáo dòng tiền theo nhân viên Mẫu 1: Báo cáo dòng tiền theo n…" at bounding box center [129, 284] width 258 height 569
click at [29, 449] on img at bounding box center [22, 445] width 15 height 15
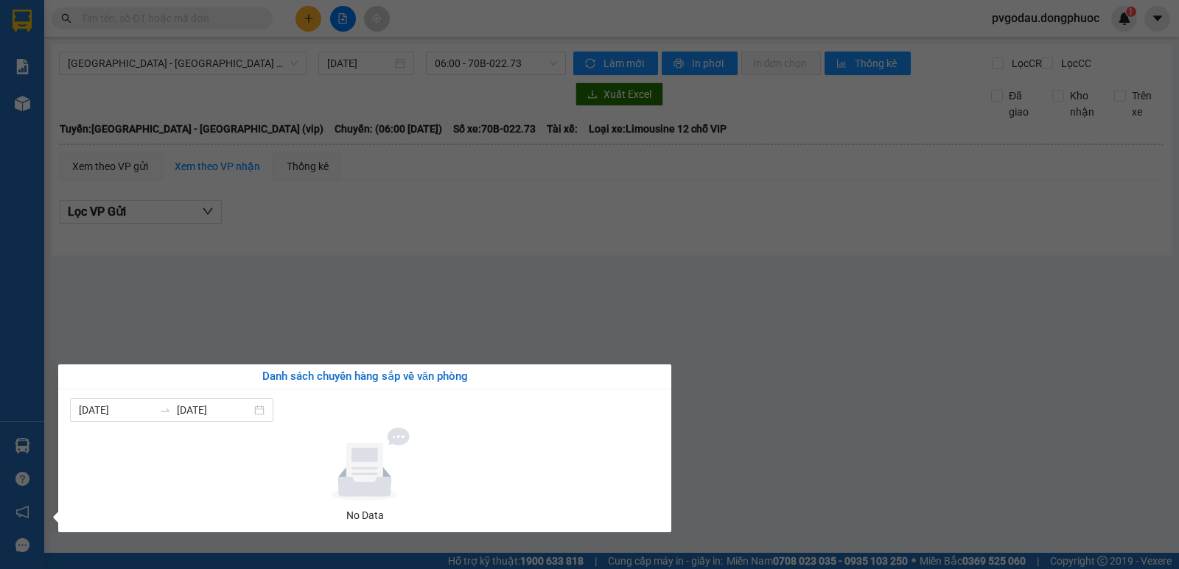
click at [12, 465] on div "Báo cáo Mẫu 1: Báo cáo dòng tiền theo nhân viên Mẫu 1: Báo cáo dòng tiền theo n…" at bounding box center [22, 284] width 44 height 569
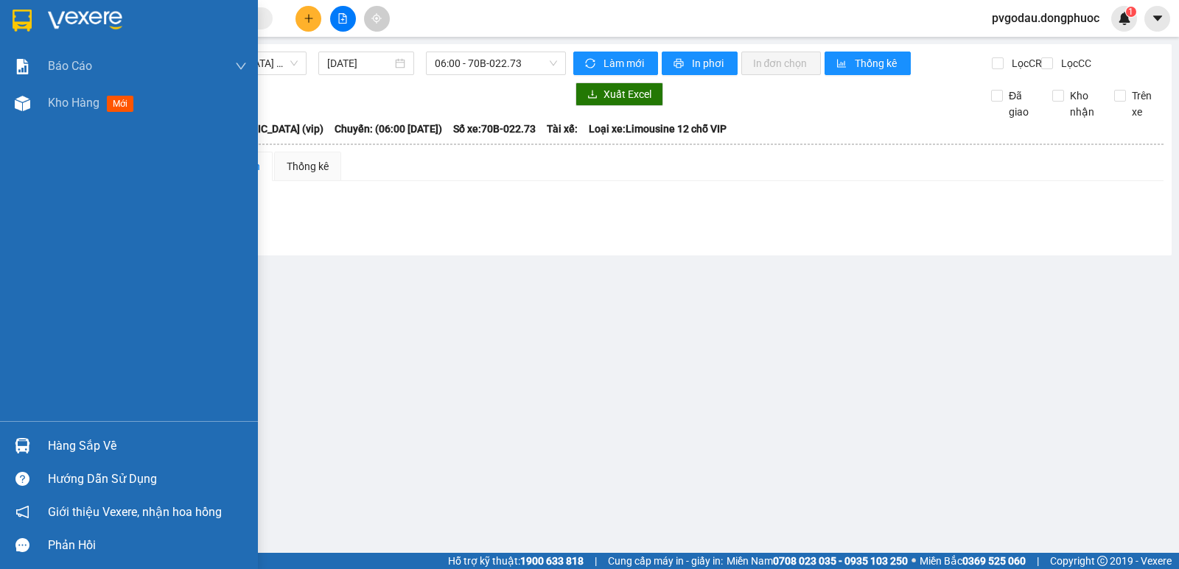
click at [18, 442] on img at bounding box center [22, 445] width 15 height 15
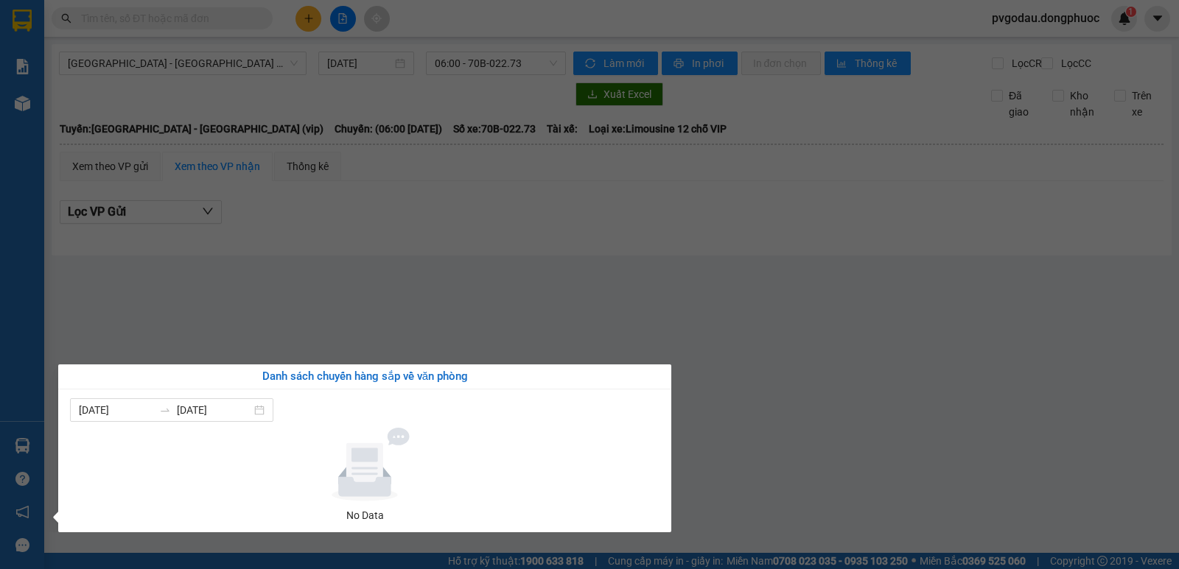
click at [329, 242] on section "Kết quả tìm kiếm ( 0 ) Bộ lọc No Data pvgodau.dongphuoc 1 Báo cáo Mẫu 1: Báo cá…" at bounding box center [589, 284] width 1179 height 569
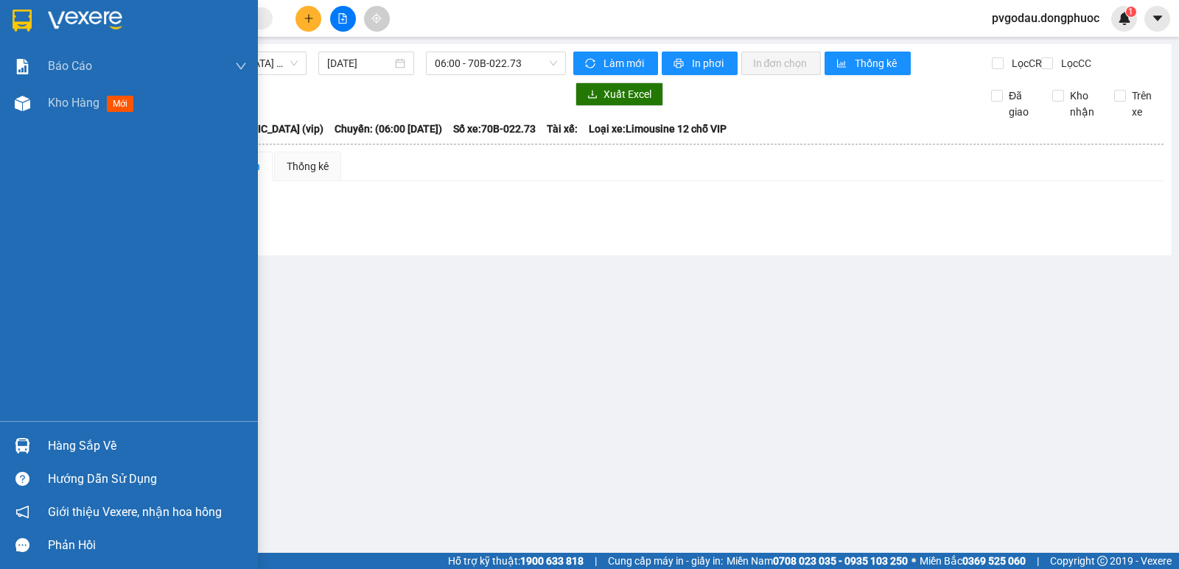
click at [4, 447] on div "Hàng sắp về" at bounding box center [129, 446] width 258 height 33
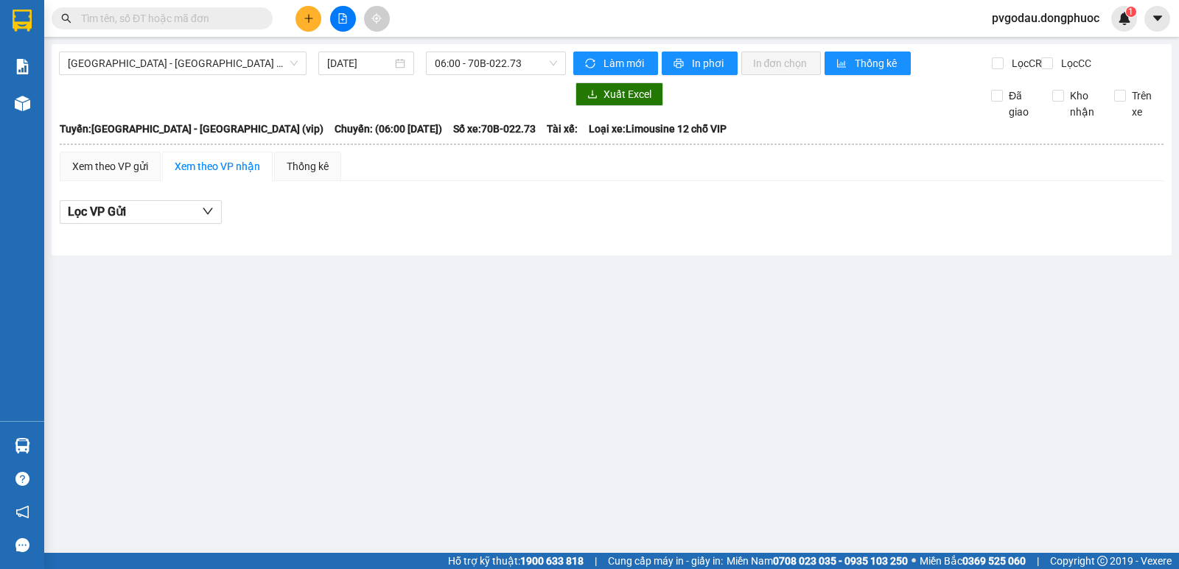
click at [210, 281] on section "Kết quả tìm kiếm ( 0 ) Bộ lọc No Data pvgodau.dongphuoc 1 Báo cáo Mẫu 1: Báo cá…" at bounding box center [589, 284] width 1179 height 569
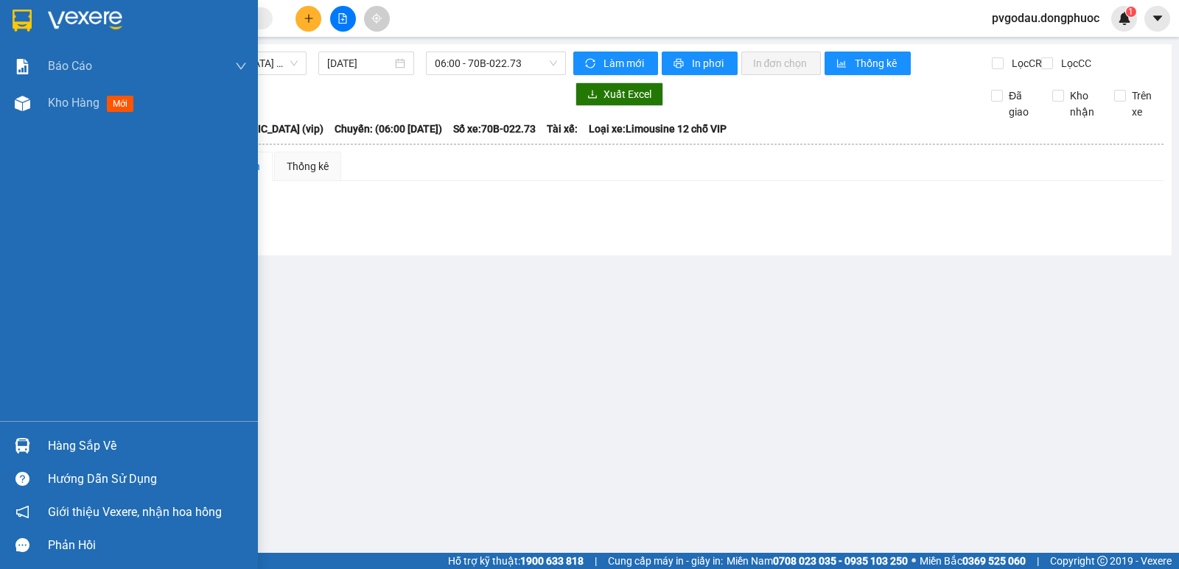
click at [60, 437] on div "Hàng sắp về" at bounding box center [147, 446] width 199 height 22
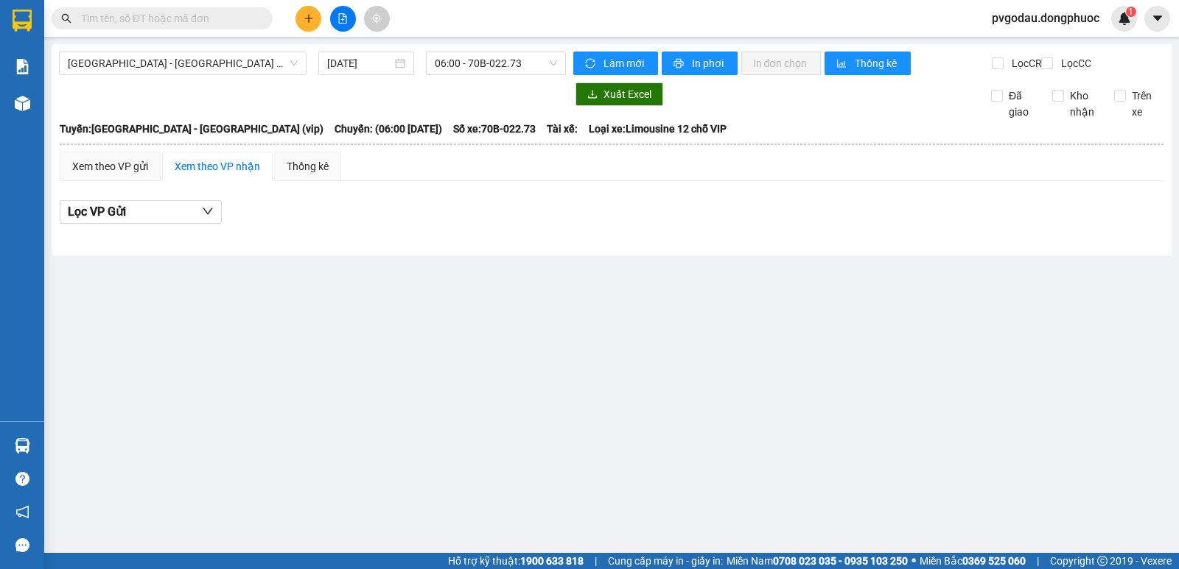
click at [181, 298] on section "Kết quả tìm kiếm ( 0 ) Bộ lọc No Data pvgodau.dongphuoc 1 Báo cáo Mẫu 1: Báo cá…" at bounding box center [589, 284] width 1179 height 569
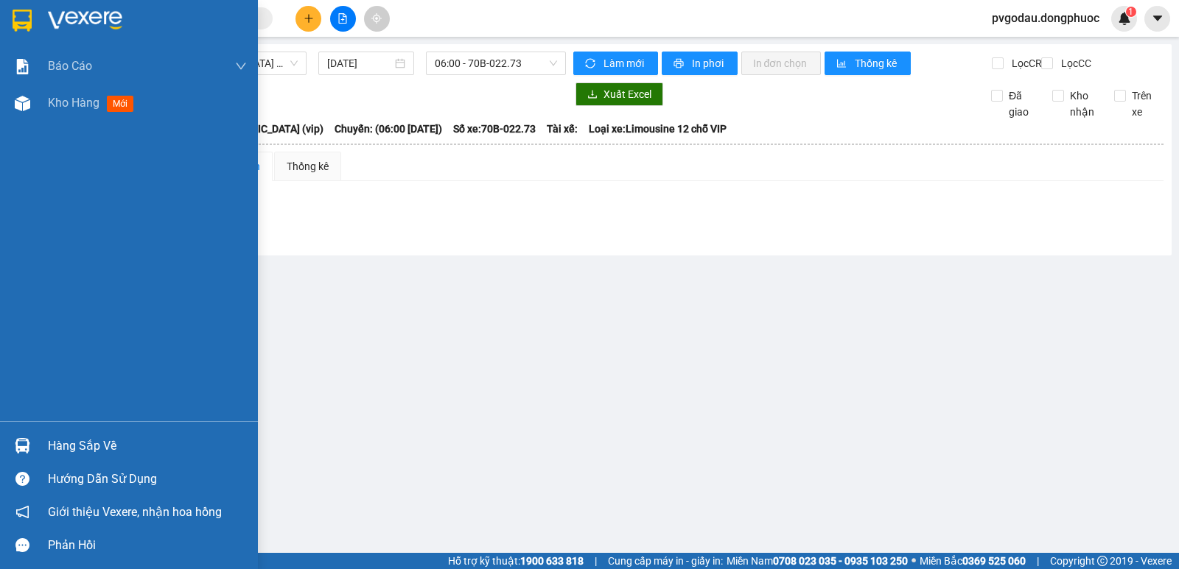
click at [39, 444] on div "Hàng sắp về" at bounding box center [129, 446] width 258 height 33
click at [43, 441] on div "Báo cáo Mẫu 1: Báo cáo dòng tiền theo nhân viên Mẫu 1: Báo cáo dòng tiền theo n…" at bounding box center [129, 284] width 258 height 569
click at [39, 441] on div "Hàng sắp về" at bounding box center [129, 446] width 258 height 33
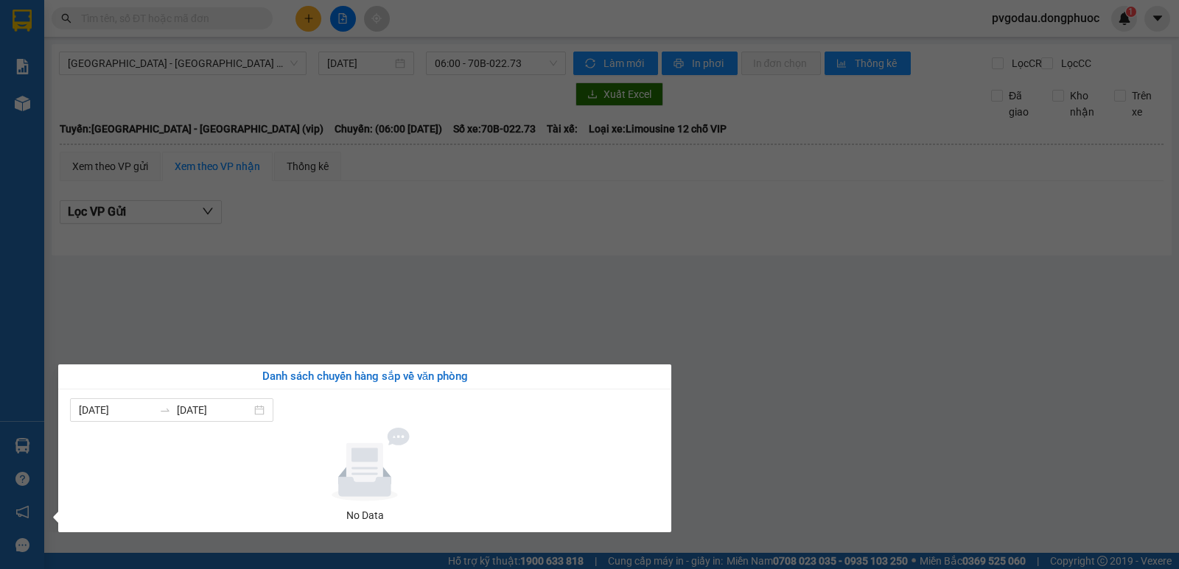
click at [39, 441] on div "Báo cáo Mẫu 1: Báo cáo dòng tiền theo nhân viên Mẫu 1: Báo cáo dòng tiền theo n…" at bounding box center [22, 284] width 44 height 569
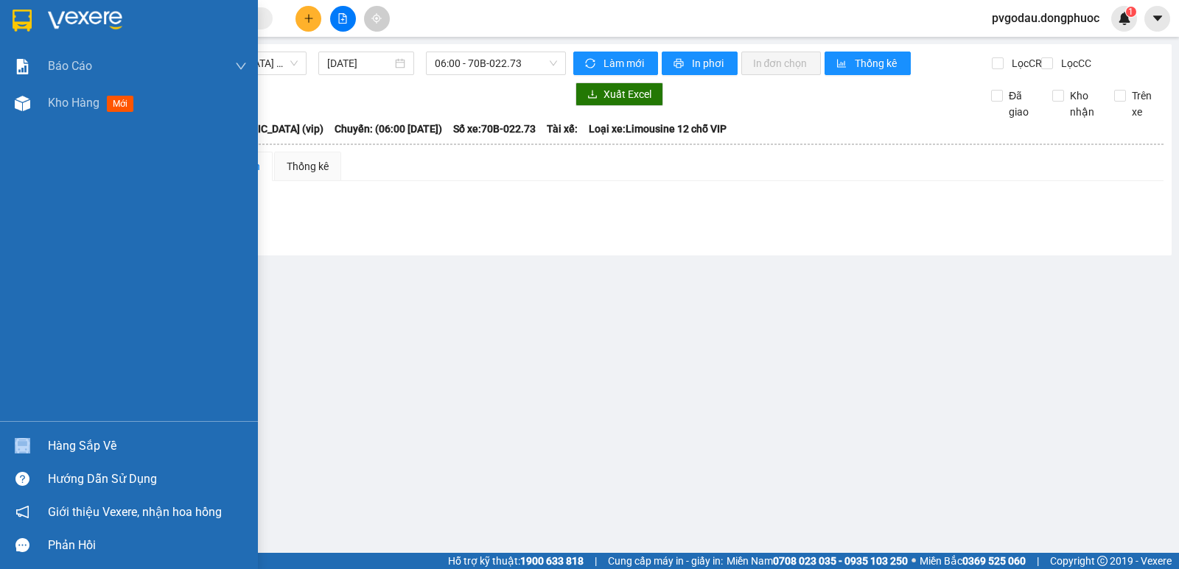
click at [39, 441] on div "Hàng sắp về" at bounding box center [129, 446] width 258 height 33
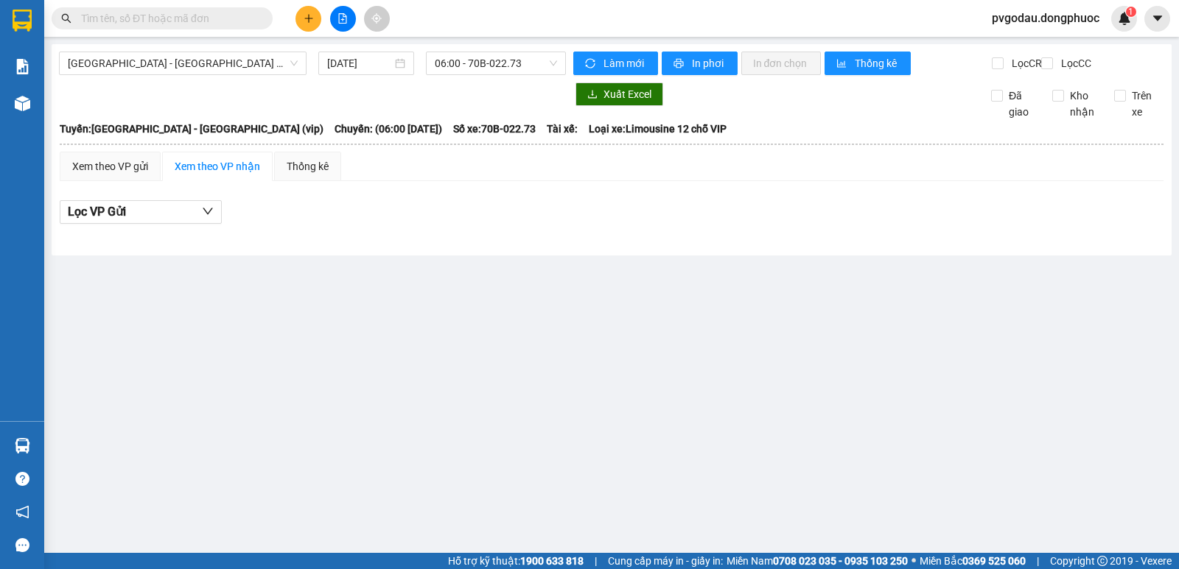
click at [361, 251] on section "Kết quả tìm kiếm ( 0 ) Bộ lọc No Data pvgodau.dongphuoc 1 Báo cáo Mẫu 1: Báo cá…" at bounding box center [589, 284] width 1179 height 569
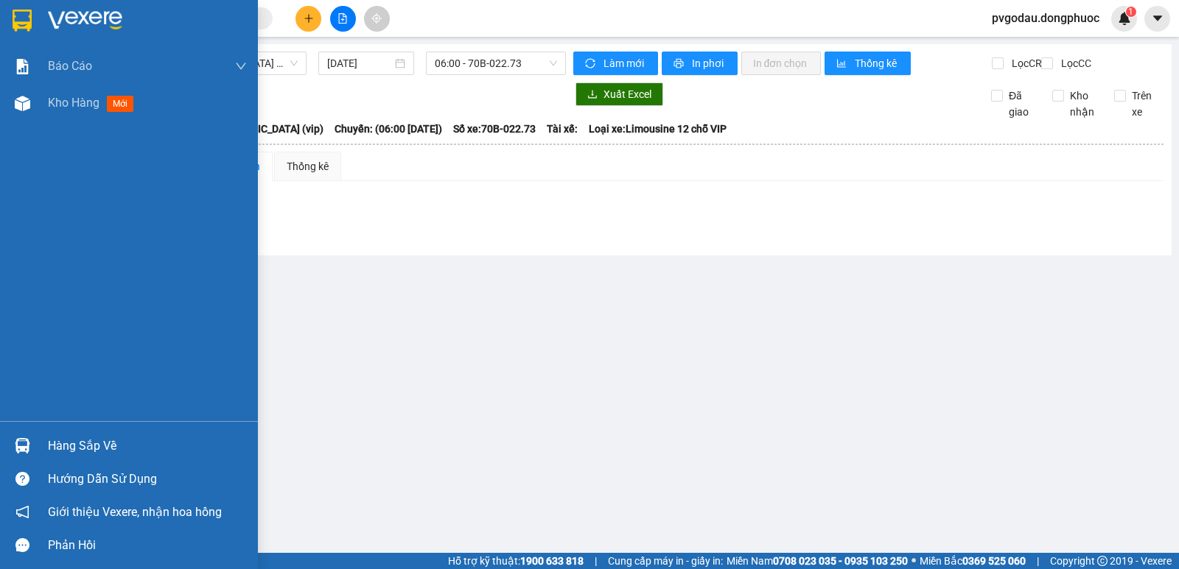
click at [63, 444] on div "Hàng sắp về" at bounding box center [147, 446] width 199 height 22
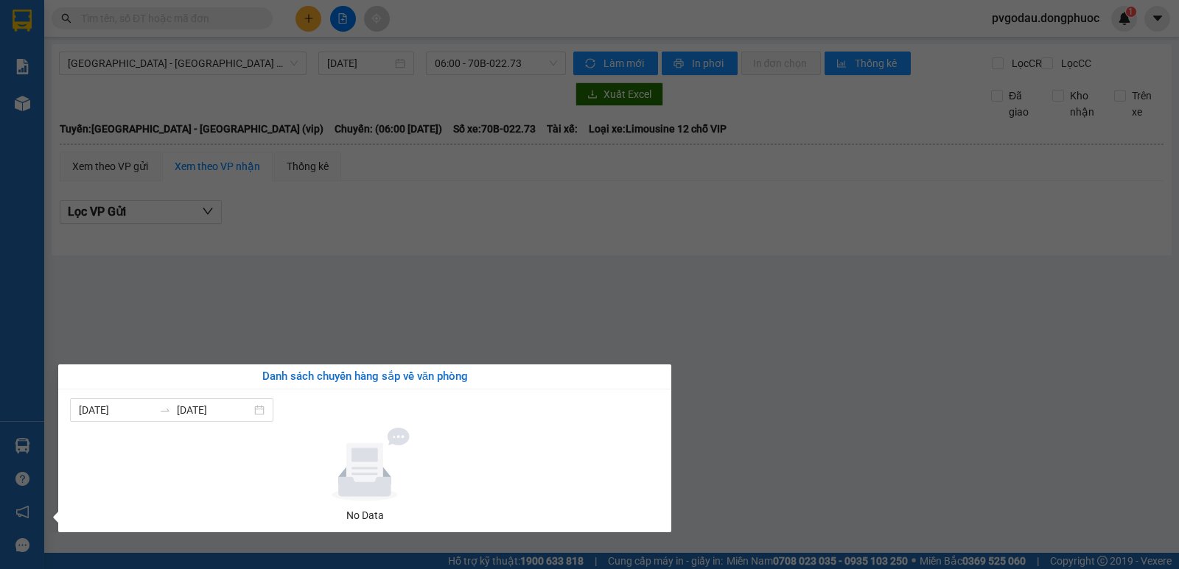
click at [280, 294] on section "Kết quả tìm kiếm ( 0 ) Bộ lọc No Data pvgodau.dongphuoc 1 Báo cáo Mẫu 1: Báo cá…" at bounding box center [589, 284] width 1179 height 569
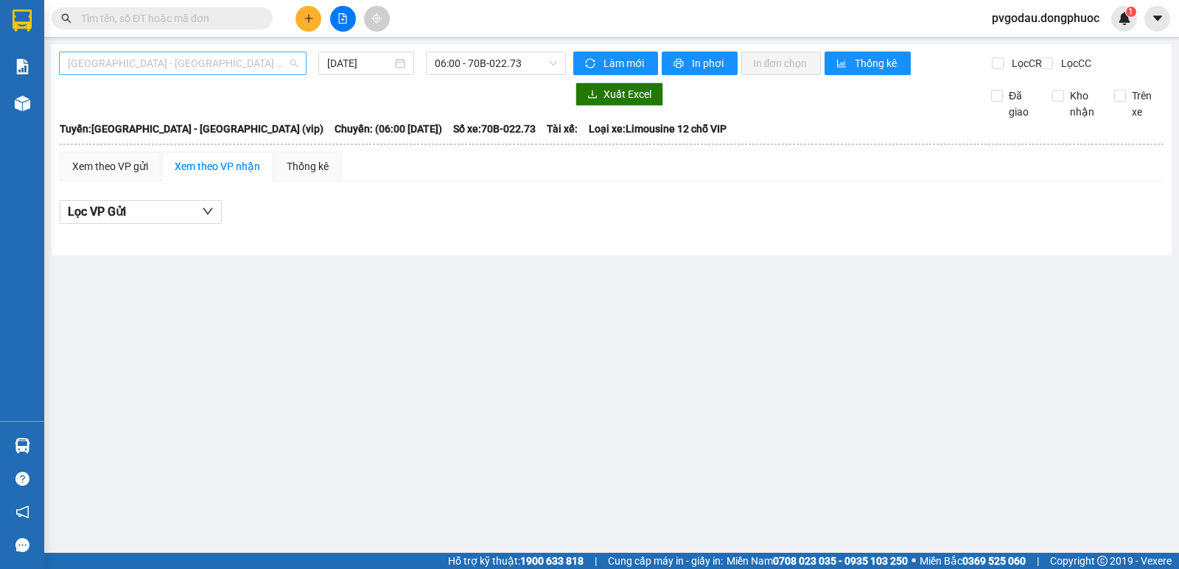
click at [255, 71] on span "[GEOGRAPHIC_DATA] - [GEOGRAPHIC_DATA] (vip)" at bounding box center [183, 63] width 230 height 22
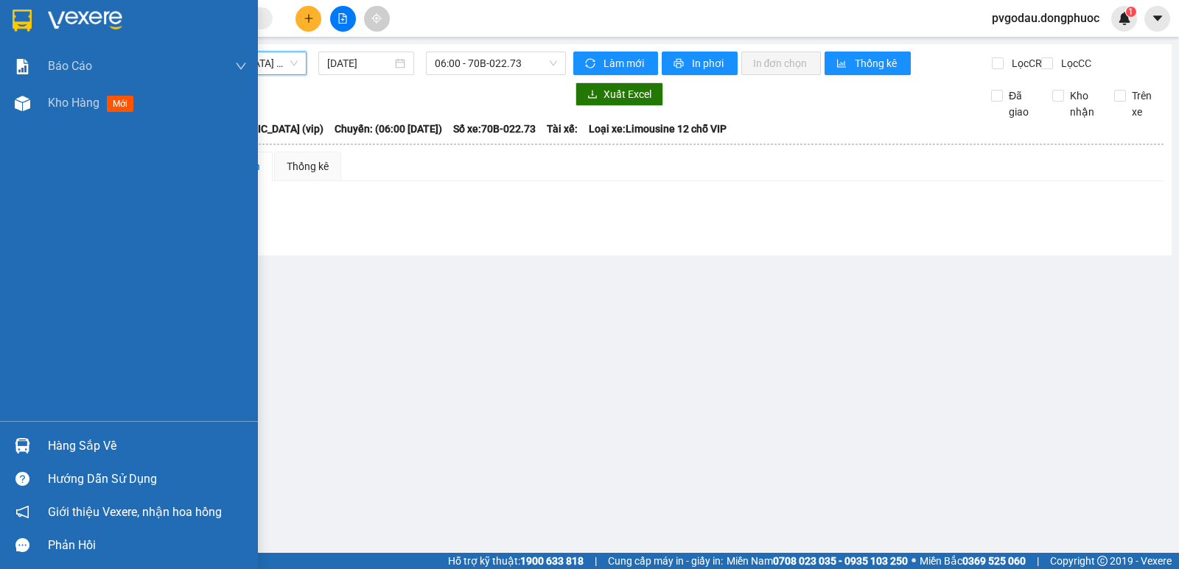
click at [61, 455] on div "Hàng sắp về" at bounding box center [147, 446] width 199 height 22
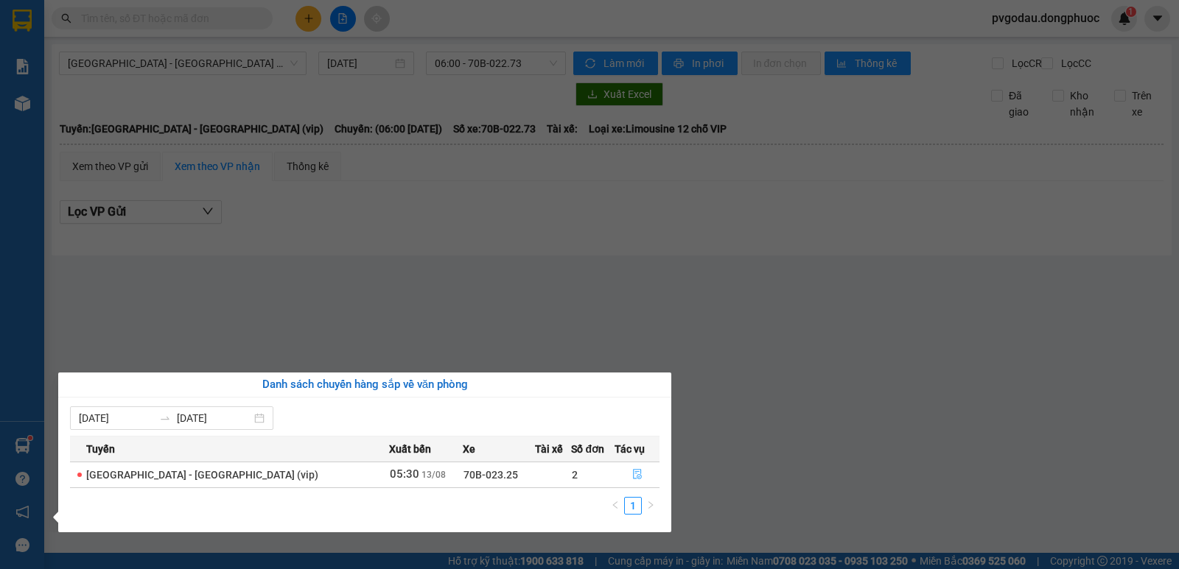
click at [636, 476] on button "button" at bounding box center [637, 475] width 44 height 24
